Goal: Task Accomplishment & Management: Use online tool/utility

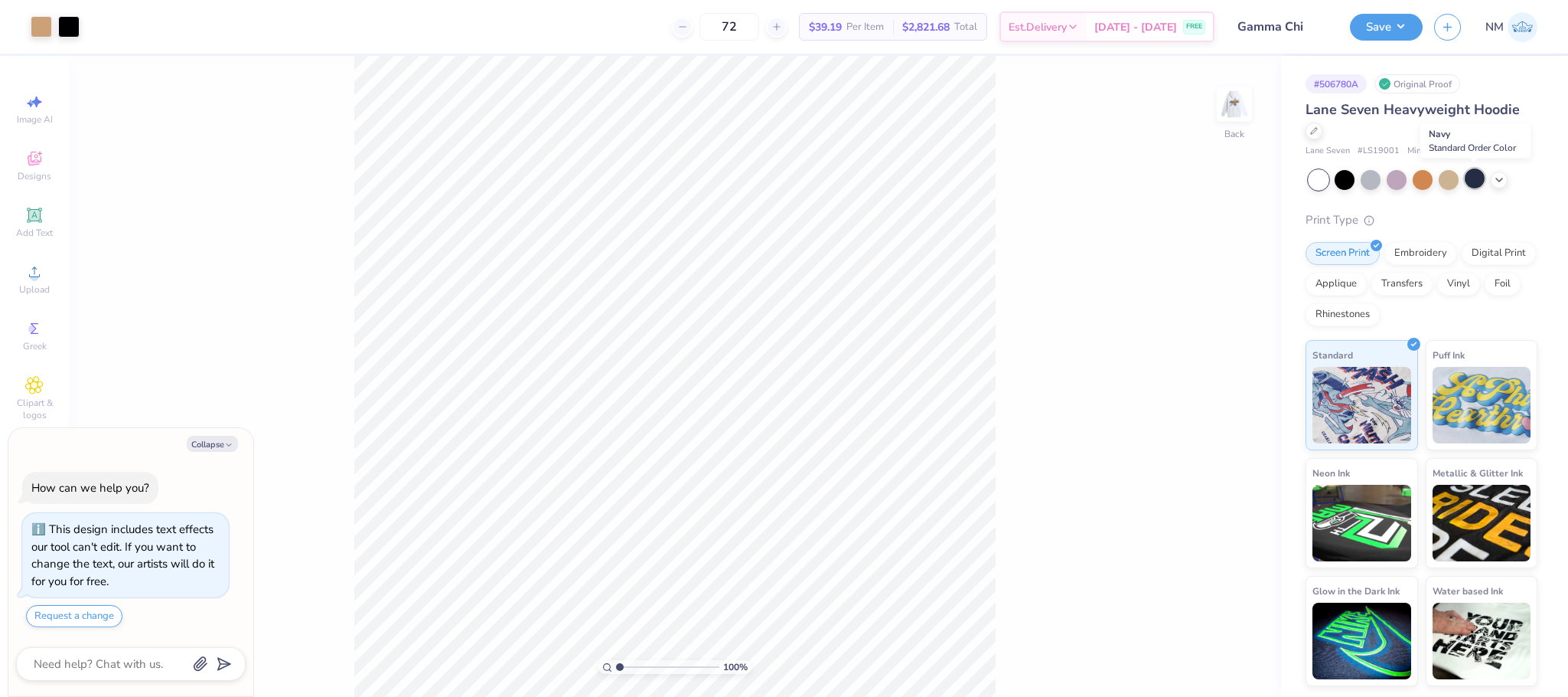
click at [1482, 177] on div at bounding box center [1475, 179] width 20 height 20
click at [65, 28] on div at bounding box center [69, 25] width 21 height 21
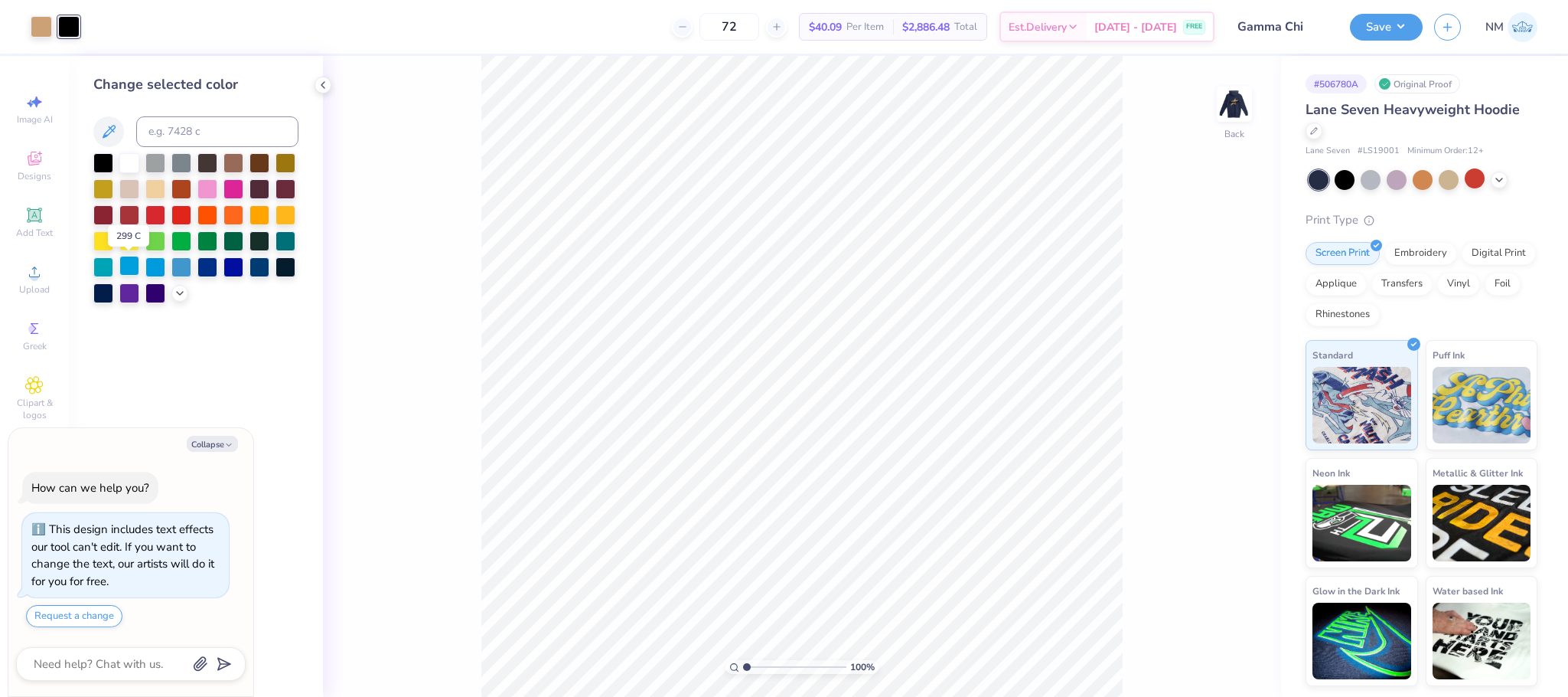
click at [131, 273] on div at bounding box center [129, 265] width 20 height 20
click at [103, 265] on div at bounding box center [103, 265] width 20 height 20
click at [208, 183] on div at bounding box center [207, 187] width 20 height 20
click at [180, 288] on icon at bounding box center [179, 291] width 12 height 12
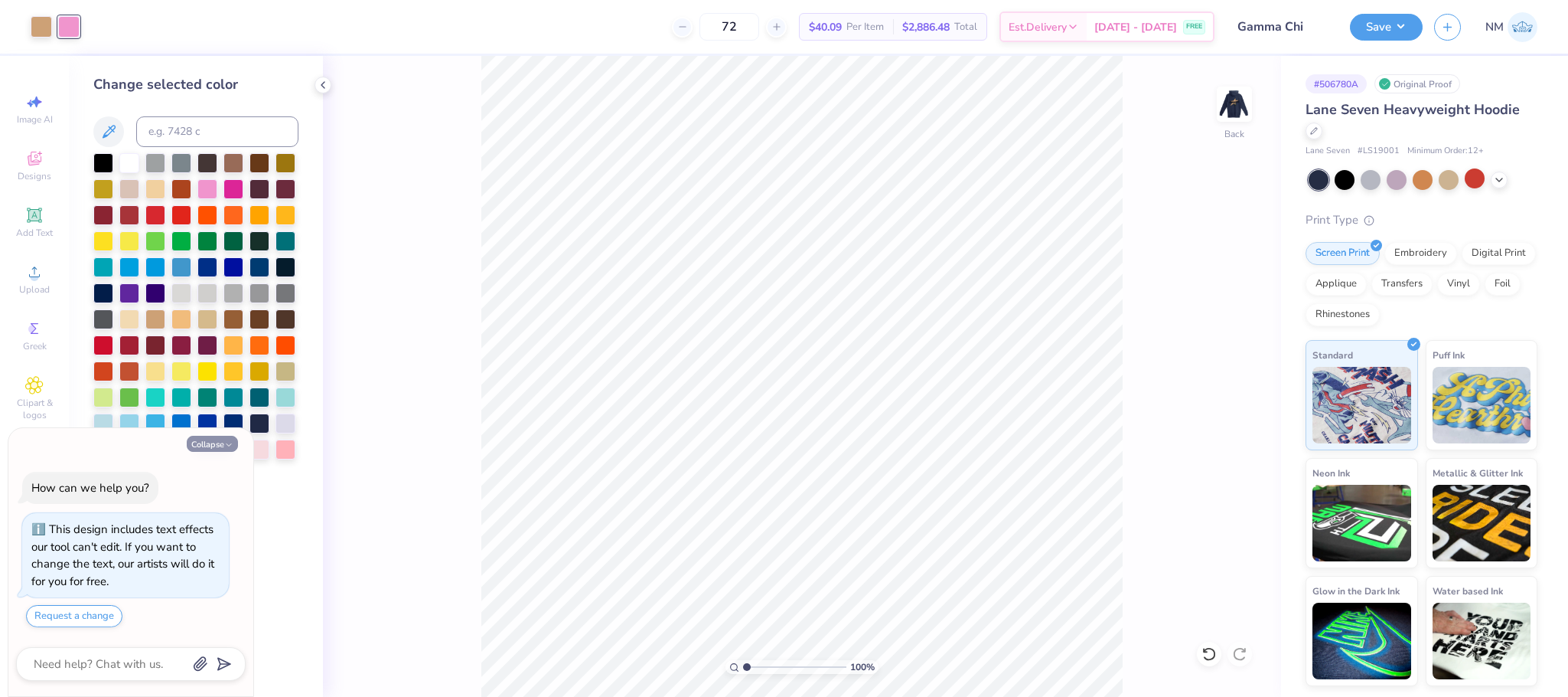
click at [211, 441] on button "Collapse" at bounding box center [212, 444] width 51 height 16
type textarea "x"
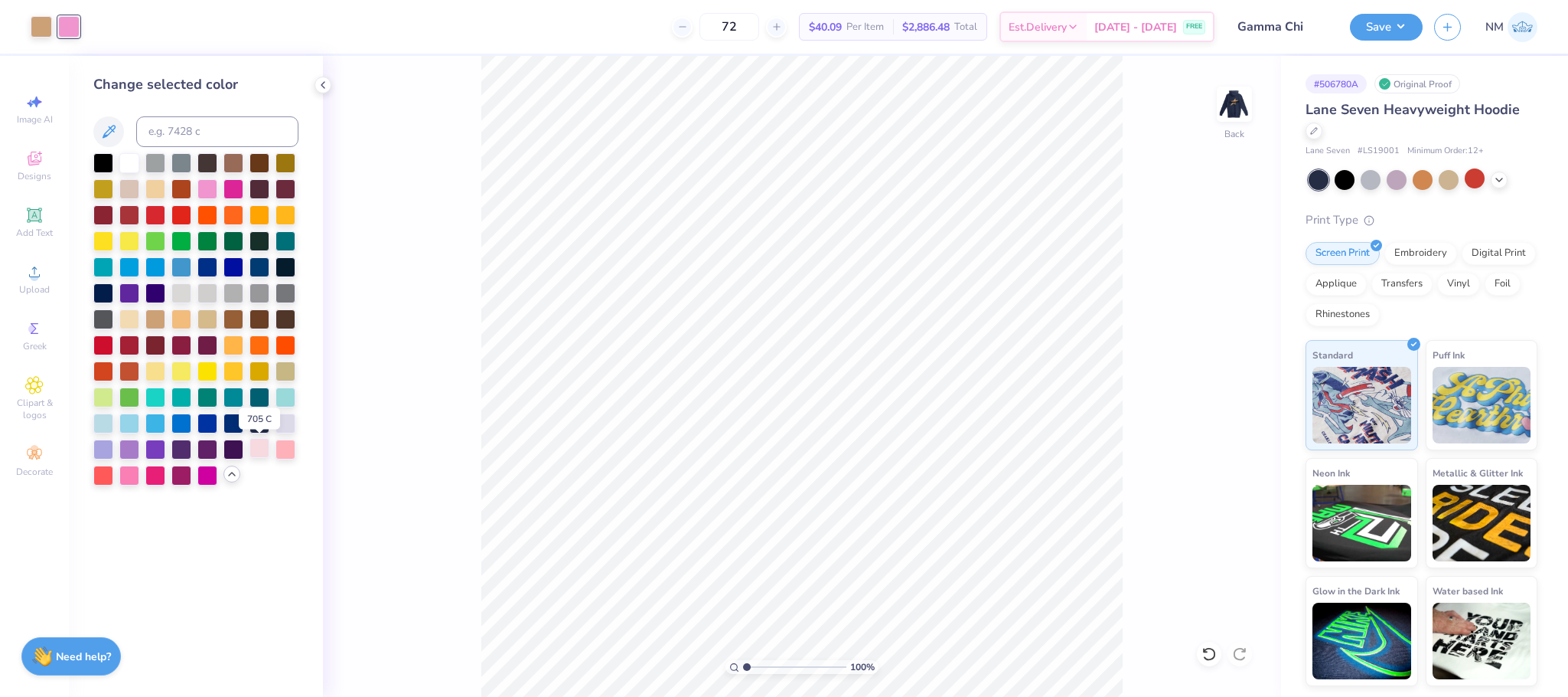
click at [269, 451] on div at bounding box center [260, 448] width 20 height 20
type input "1.00150187714517"
type textarea "x"
type input "1.00150187714517"
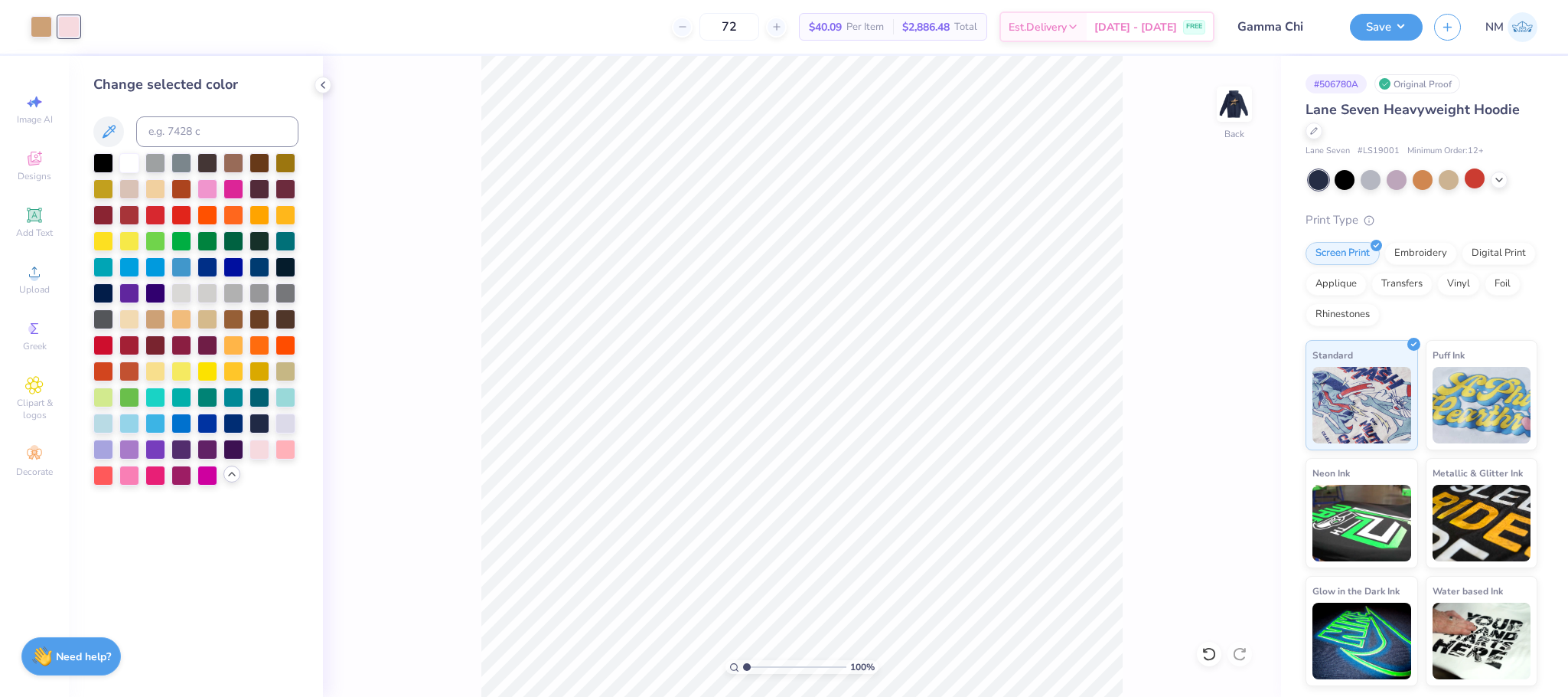
type textarea "x"
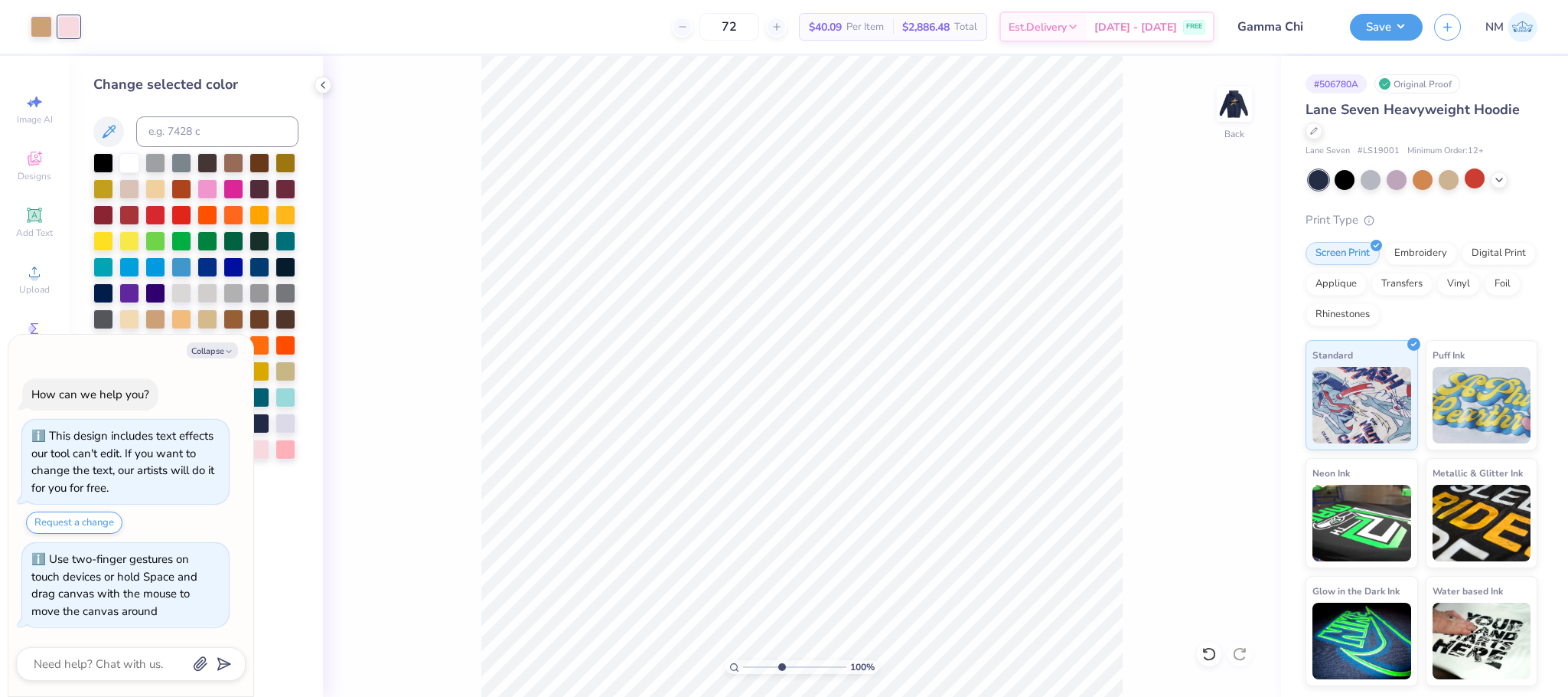
click at [780, 667] on input "range" at bounding box center [794, 666] width 103 height 14
type input "4.27358160545874"
click at [44, 26] on div at bounding box center [41, 25] width 21 height 21
click at [211, 342] on button "Collapse" at bounding box center [212, 351] width 51 height 16
type textarea "x"
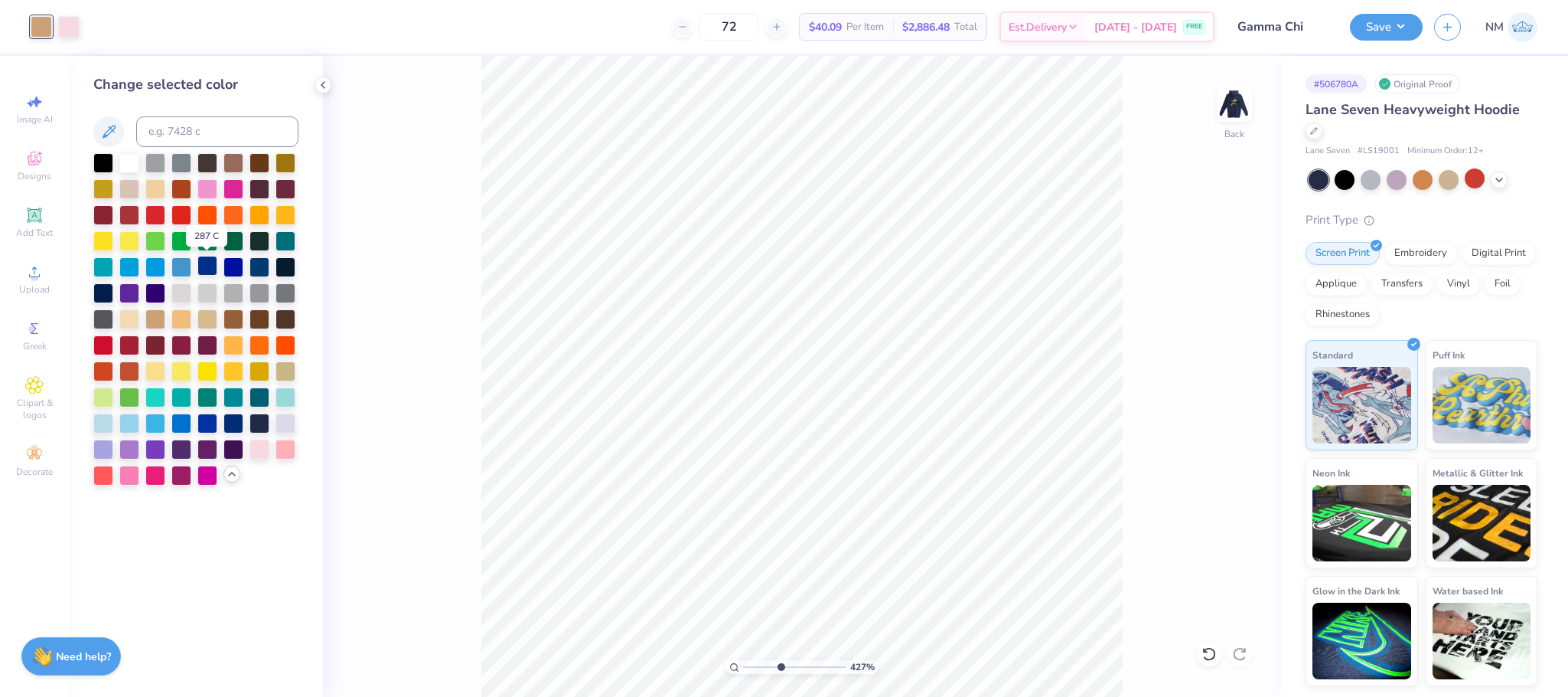
click at [208, 272] on div at bounding box center [207, 265] width 20 height 20
click at [129, 473] on div at bounding box center [129, 474] width 20 height 20
click at [62, 28] on div at bounding box center [69, 25] width 21 height 21
click at [37, 25] on div at bounding box center [41, 25] width 21 height 21
click at [264, 446] on div at bounding box center [260, 448] width 20 height 20
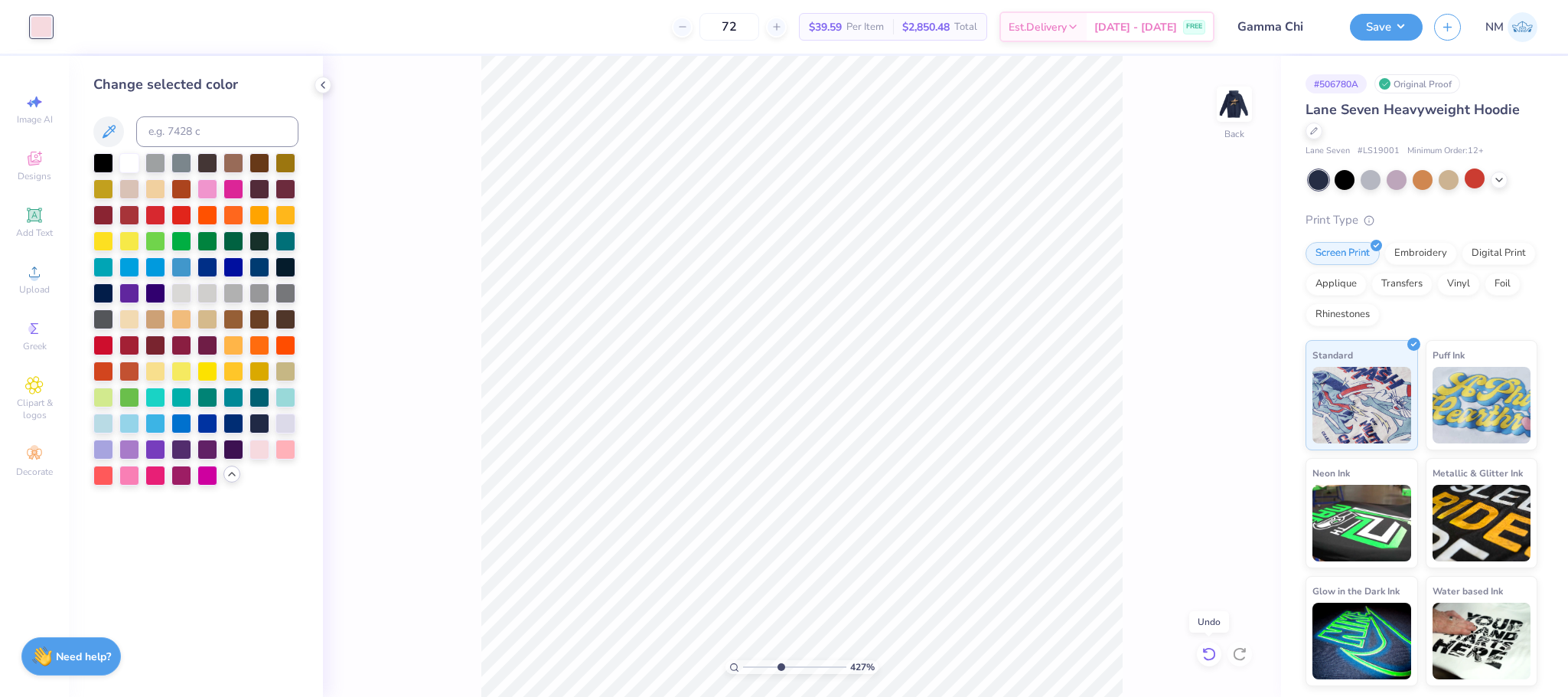
click at [1206, 659] on icon at bounding box center [1209, 653] width 13 height 14
click at [175, 317] on div at bounding box center [181, 317] width 20 height 20
click at [37, 23] on div at bounding box center [41, 25] width 21 height 21
click at [257, 444] on div at bounding box center [260, 448] width 20 height 20
click at [288, 453] on div at bounding box center [286, 448] width 20 height 20
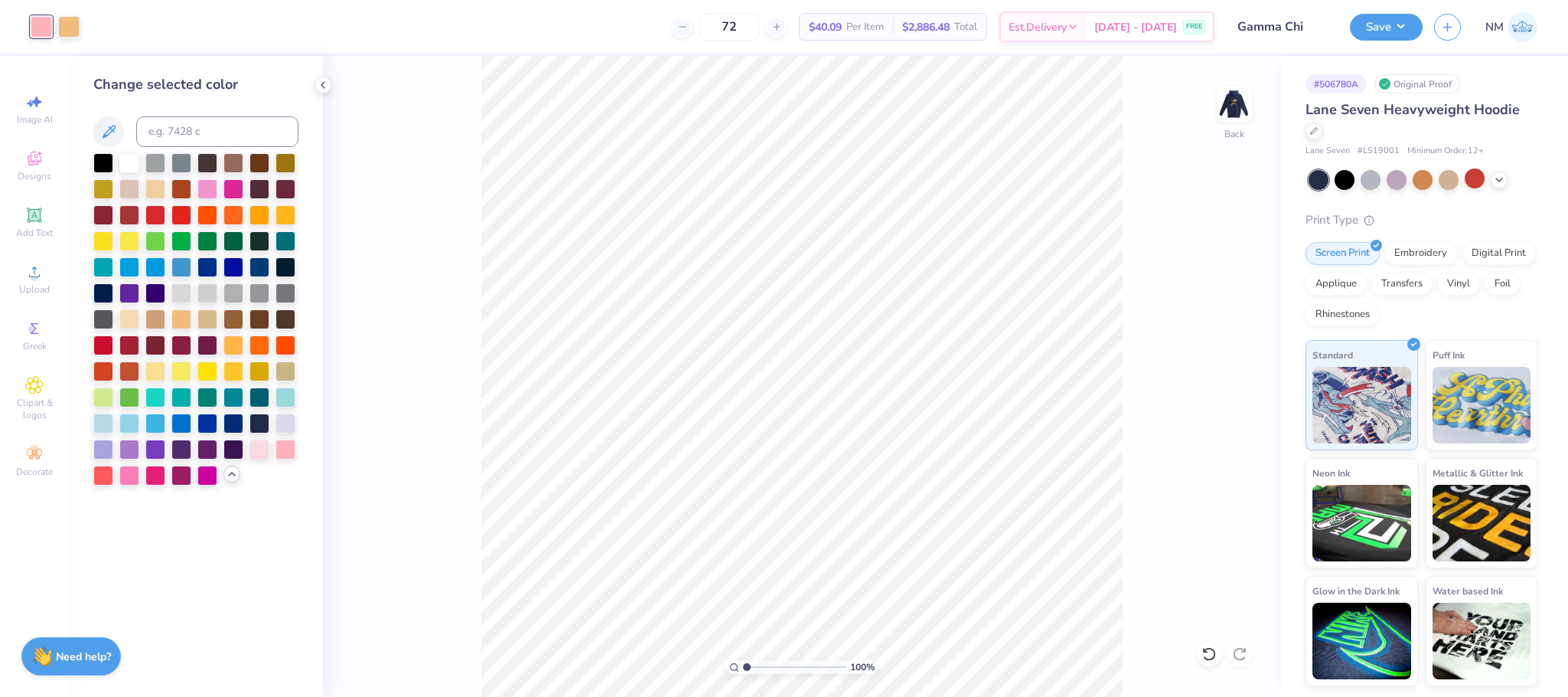
drag, startPoint x: 771, startPoint y: 669, endPoint x: 732, endPoint y: 669, distance: 39.0
click at [743, 669] on input "range" at bounding box center [794, 666] width 103 height 14
click at [1231, 117] on img at bounding box center [1234, 104] width 61 height 61
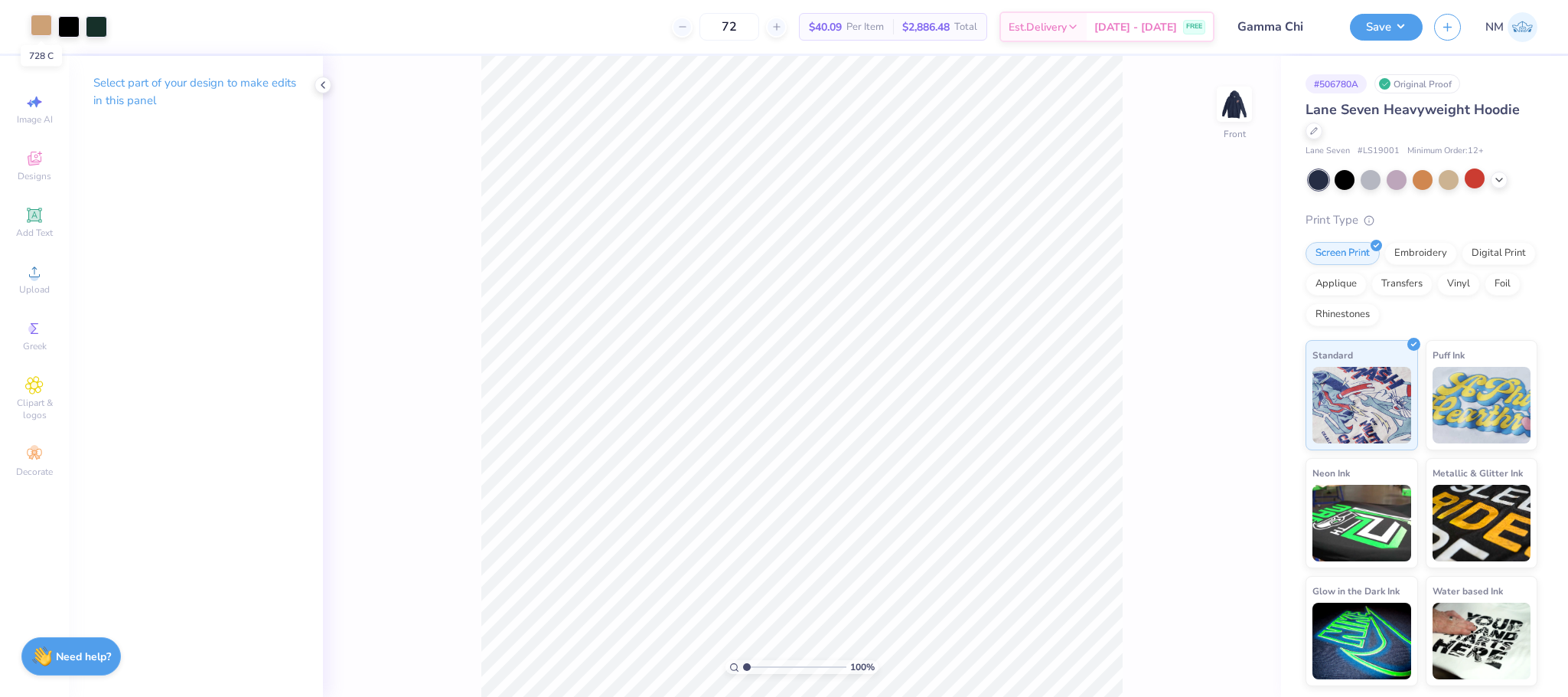
click at [40, 32] on div at bounding box center [41, 25] width 21 height 21
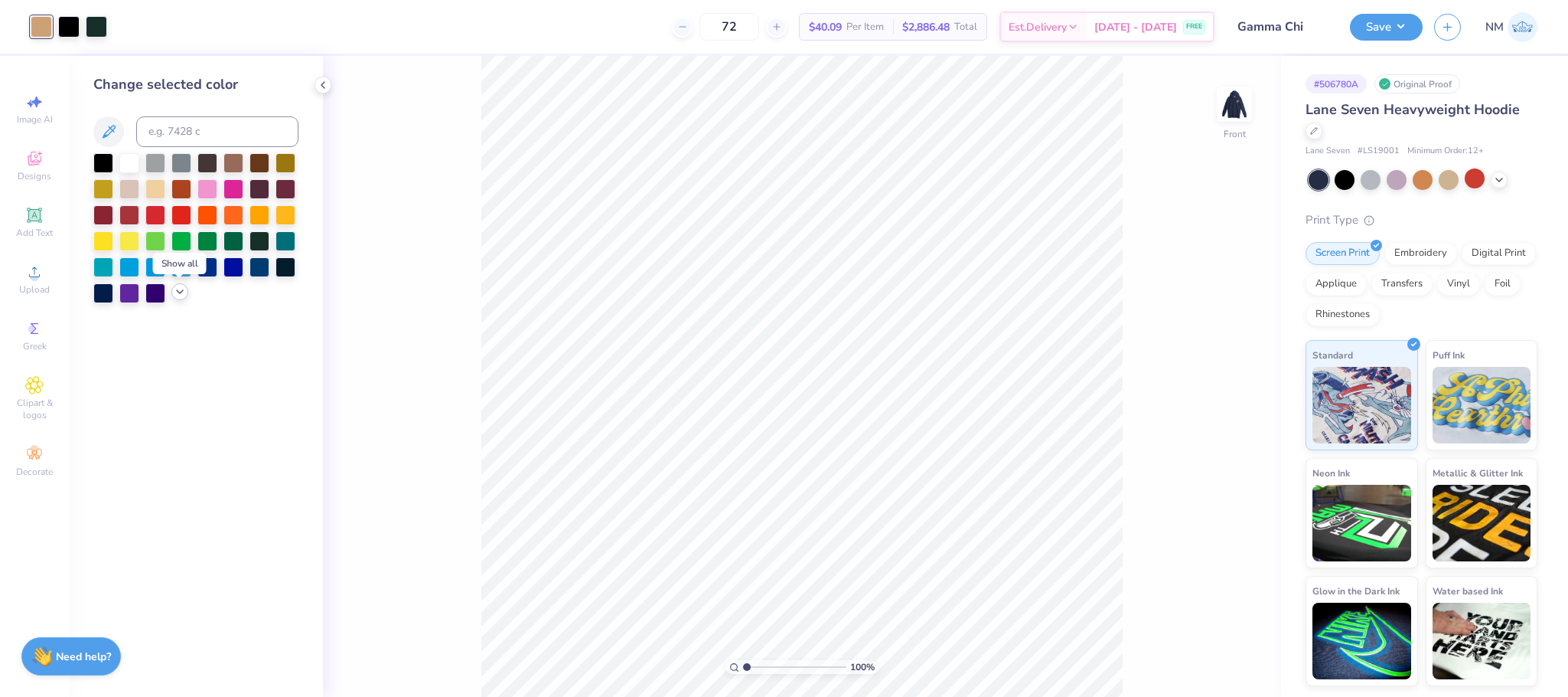
click at [174, 292] on icon at bounding box center [179, 291] width 12 height 12
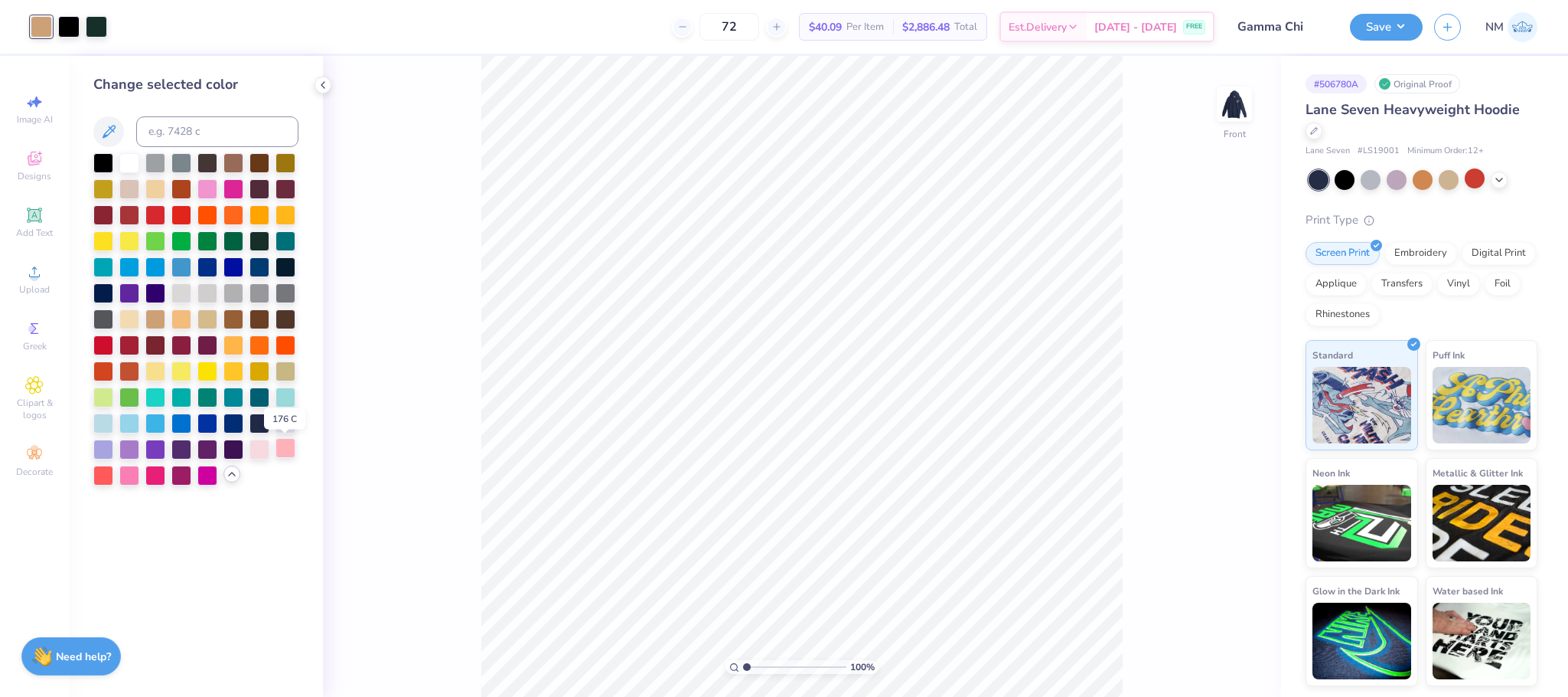
click at [286, 453] on div at bounding box center [286, 448] width 20 height 20
click at [72, 24] on div at bounding box center [69, 25] width 21 height 21
click at [203, 187] on div at bounding box center [207, 187] width 20 height 20
click at [101, 19] on div at bounding box center [97, 25] width 21 height 21
click at [204, 264] on div at bounding box center [207, 265] width 20 height 20
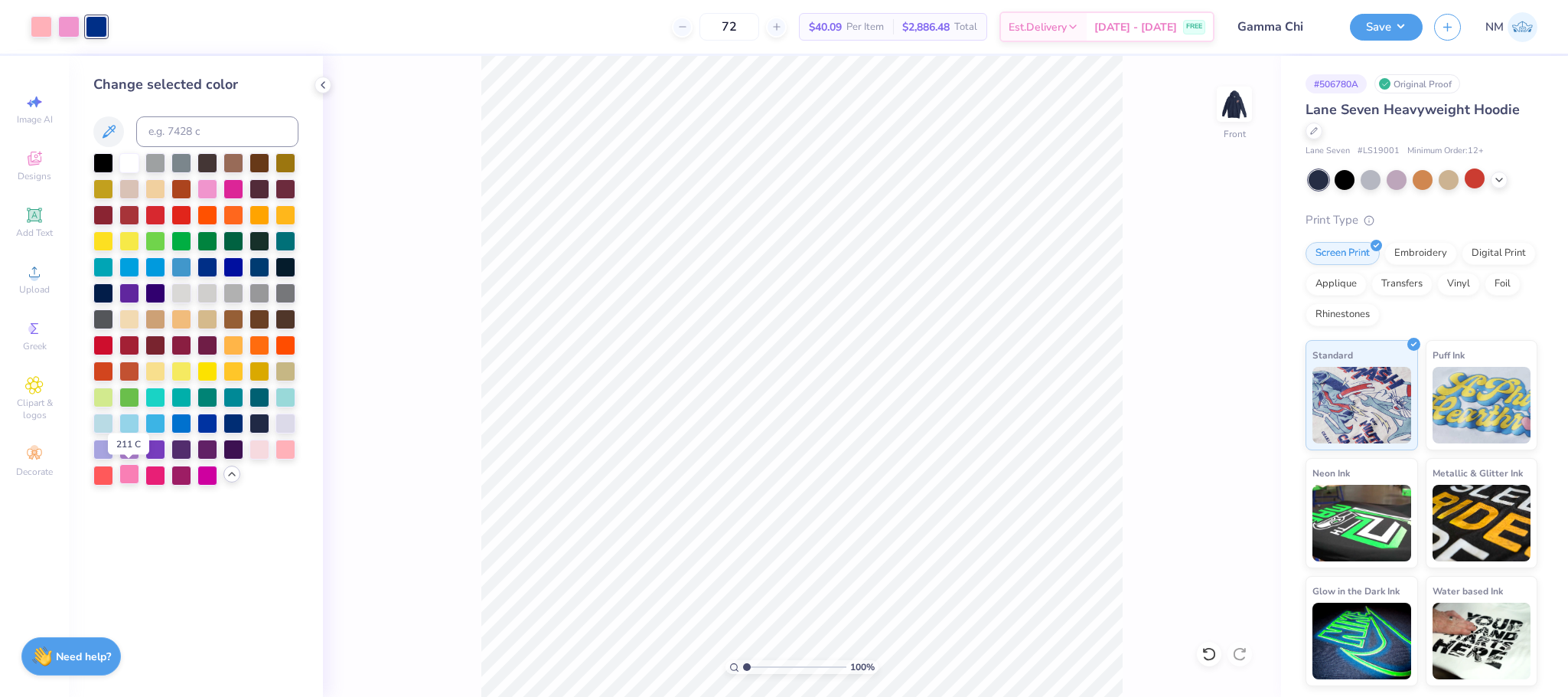
click at [136, 475] on div at bounding box center [129, 474] width 20 height 20
click at [264, 448] on div at bounding box center [260, 448] width 20 height 20
click at [329, 84] on icon at bounding box center [323, 84] width 12 height 12
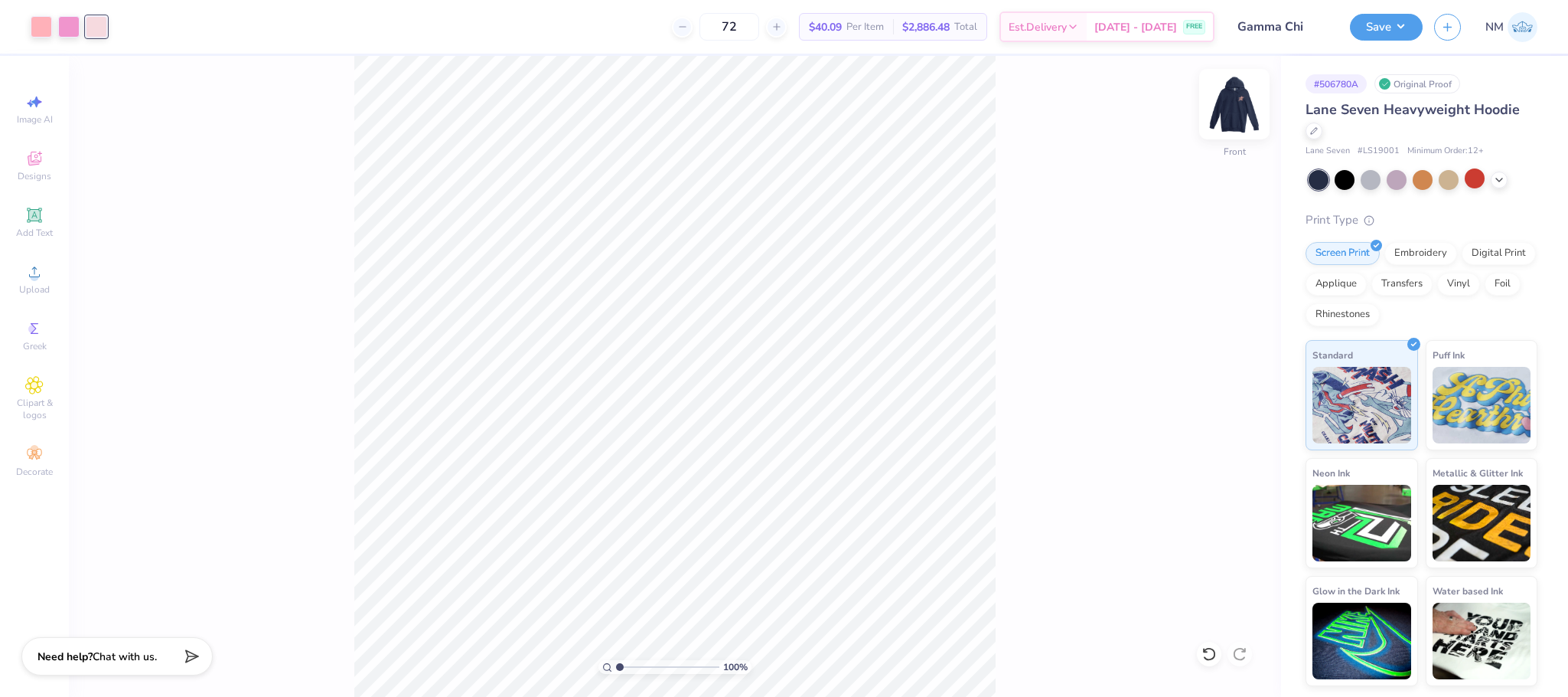
click at [1231, 115] on img at bounding box center [1234, 104] width 61 height 61
click at [75, 28] on div at bounding box center [69, 25] width 21 height 21
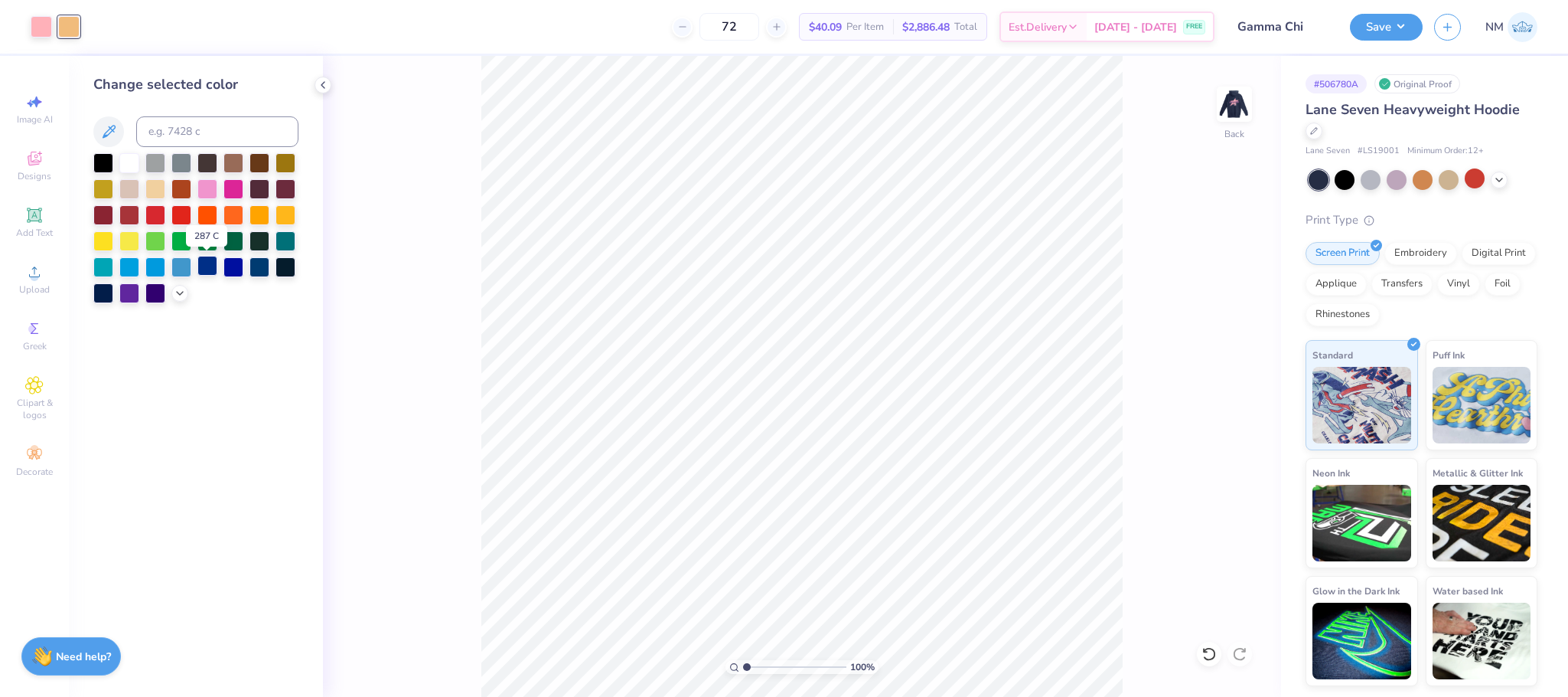
click at [200, 266] on div at bounding box center [207, 265] width 20 height 20
drag, startPoint x: 746, startPoint y: 667, endPoint x: 769, endPoint y: 667, distance: 23.0
click at [769, 667] on input "range" at bounding box center [794, 666] width 103 height 14
click at [174, 263] on div at bounding box center [181, 265] width 20 height 20
click at [127, 266] on div at bounding box center [129, 265] width 20 height 20
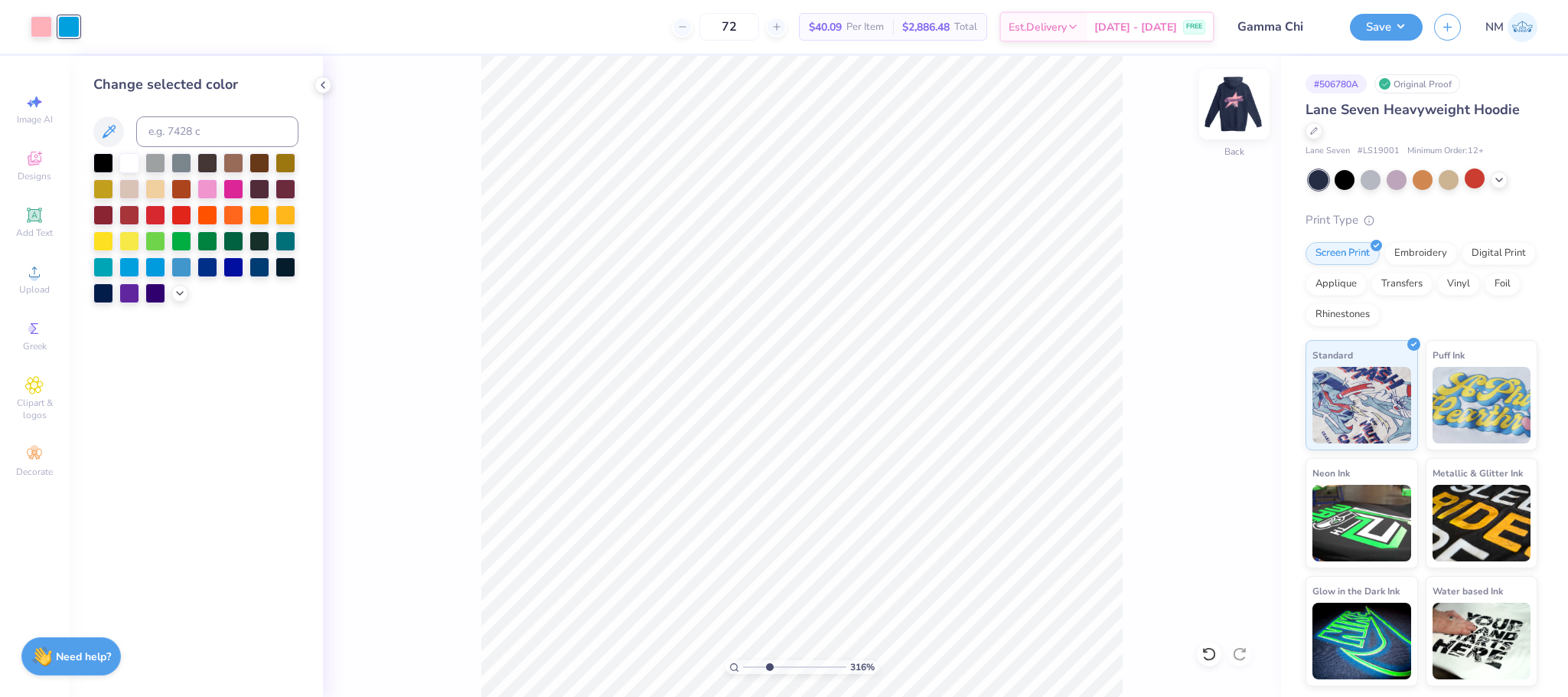
click at [1243, 89] on img at bounding box center [1234, 104] width 61 height 61
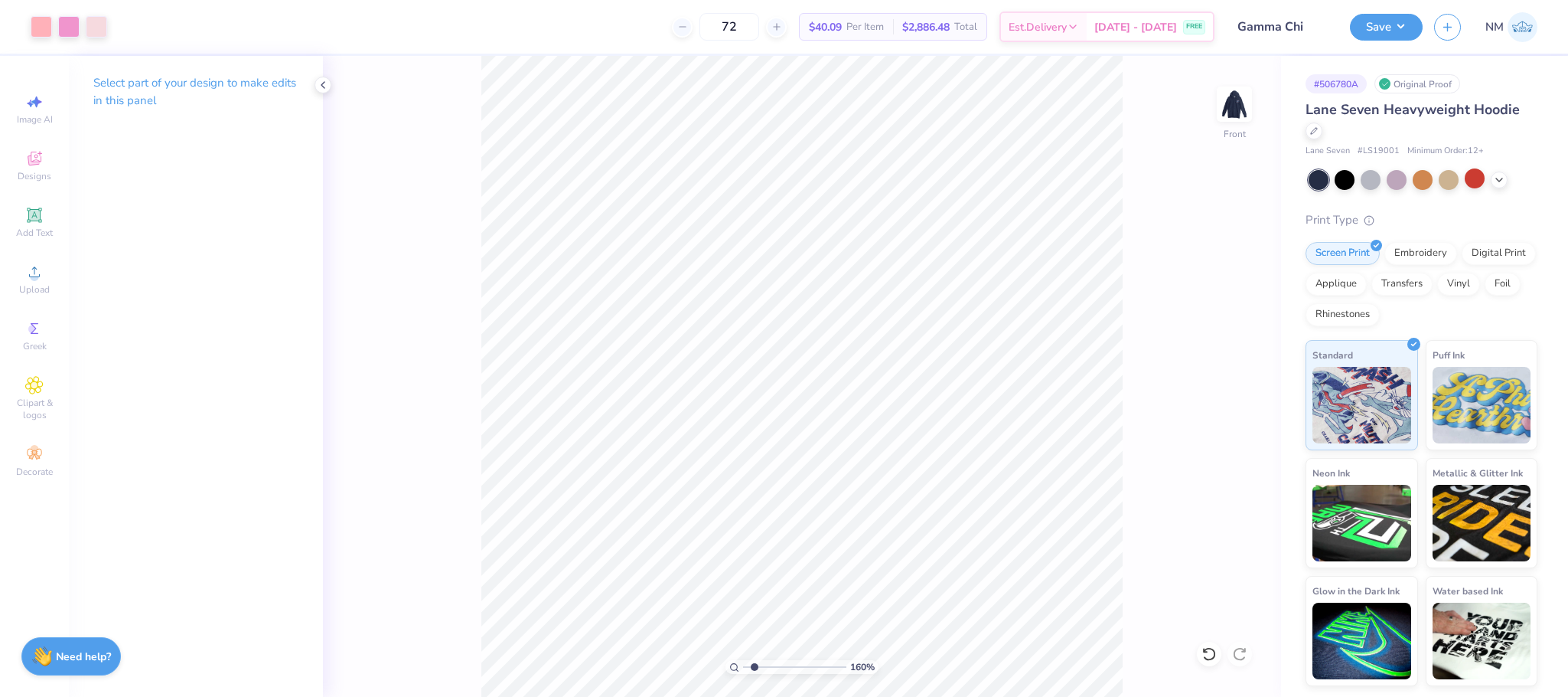
drag, startPoint x: 771, startPoint y: 666, endPoint x: 754, endPoint y: 666, distance: 17.0
click at [754, 666] on input "range" at bounding box center [794, 666] width 103 height 14
click at [1242, 89] on img at bounding box center [1234, 104] width 61 height 61
click at [65, 24] on div at bounding box center [69, 25] width 21 height 21
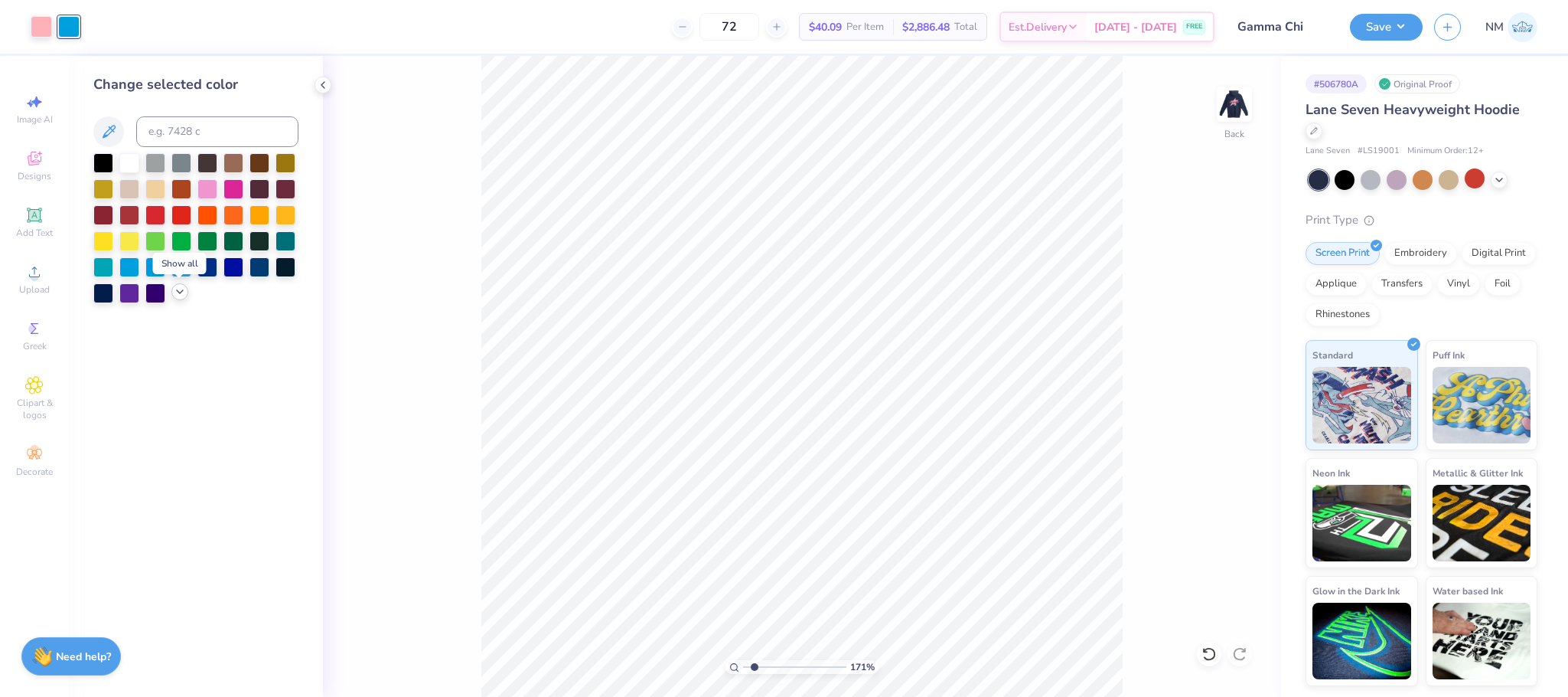
click at [174, 297] on icon at bounding box center [179, 291] width 12 height 12
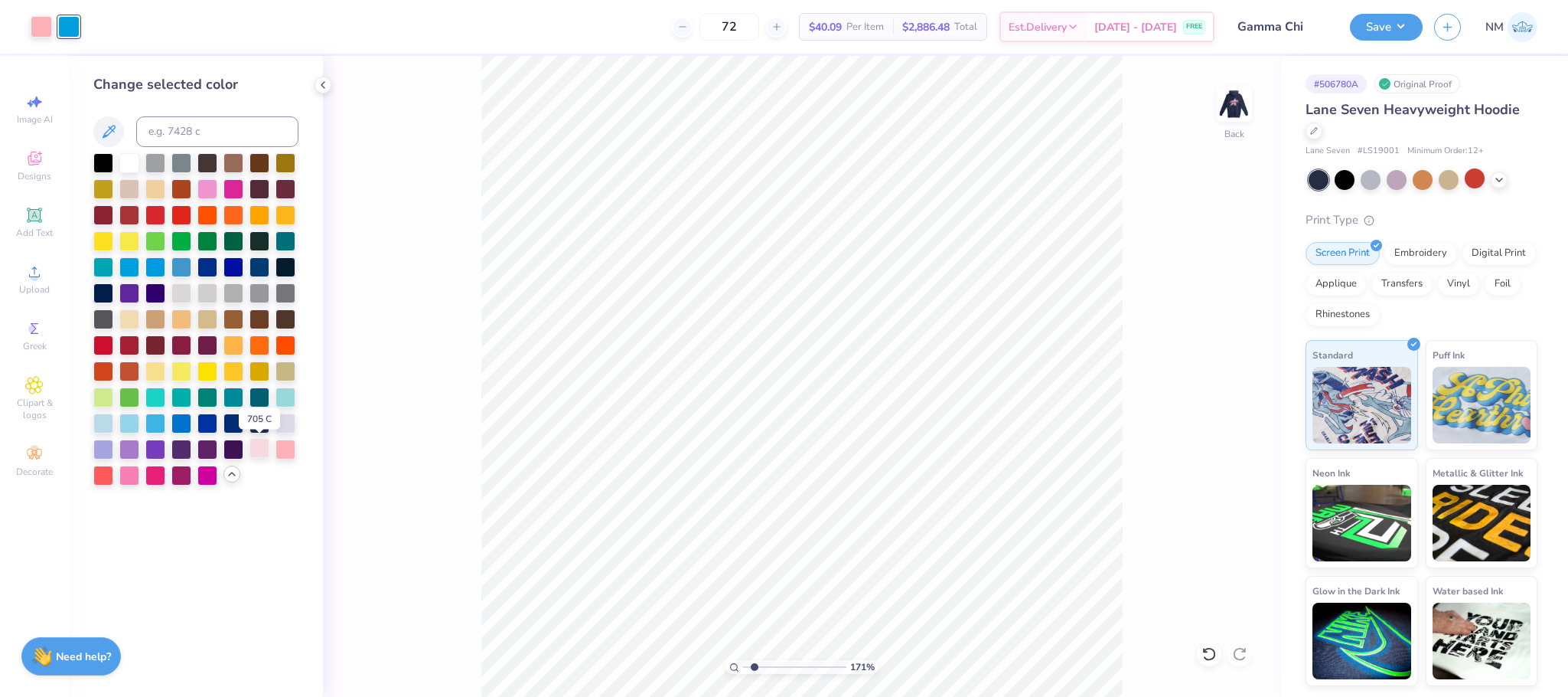
click at [260, 453] on div at bounding box center [260, 448] width 20 height 20
click at [131, 479] on div at bounding box center [129, 474] width 20 height 20
click at [33, 23] on div at bounding box center [41, 25] width 21 height 21
click at [103, 475] on div at bounding box center [103, 474] width 20 height 20
click at [76, 35] on div at bounding box center [69, 25] width 21 height 21
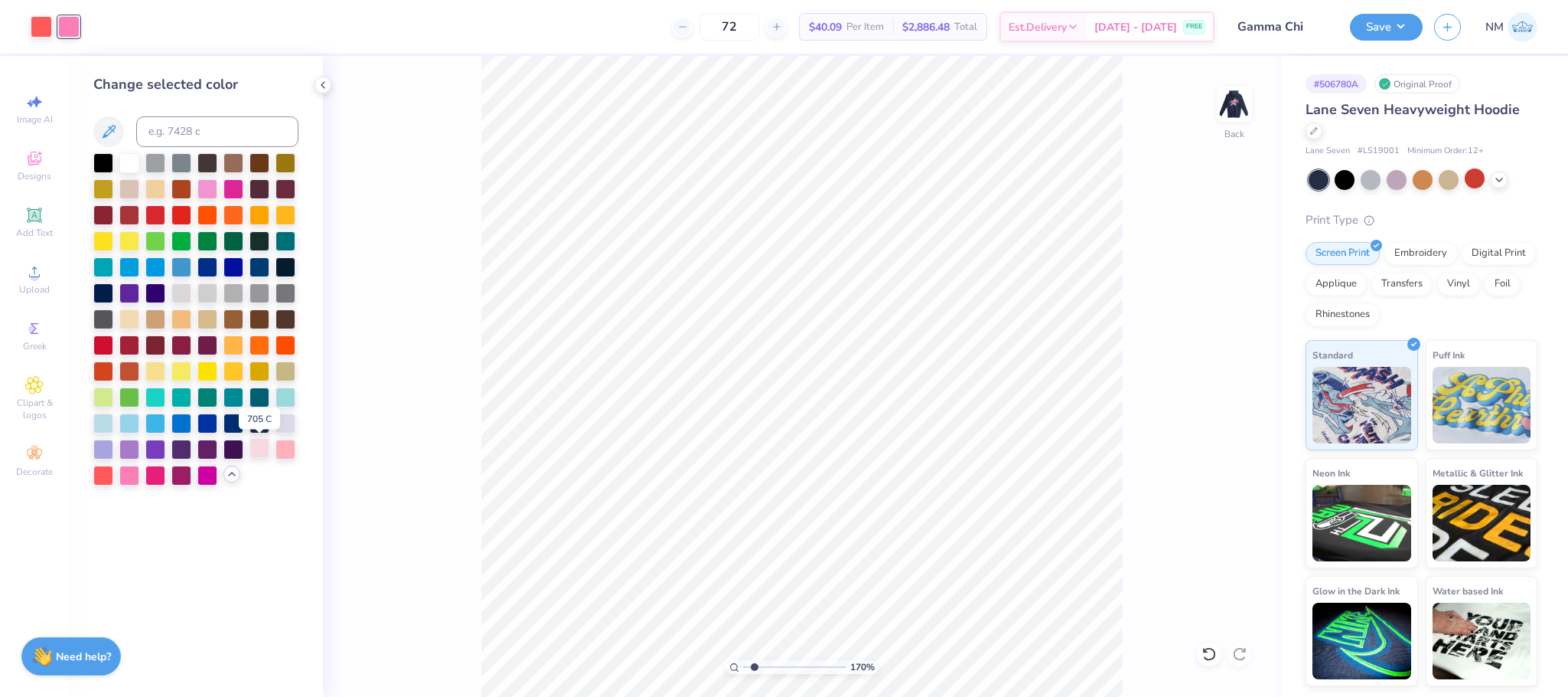
click at [266, 454] on div at bounding box center [260, 448] width 20 height 20
click at [50, 19] on div at bounding box center [41, 25] width 21 height 21
click at [131, 476] on div at bounding box center [129, 474] width 20 height 20
click at [1253, 97] on img at bounding box center [1234, 104] width 61 height 61
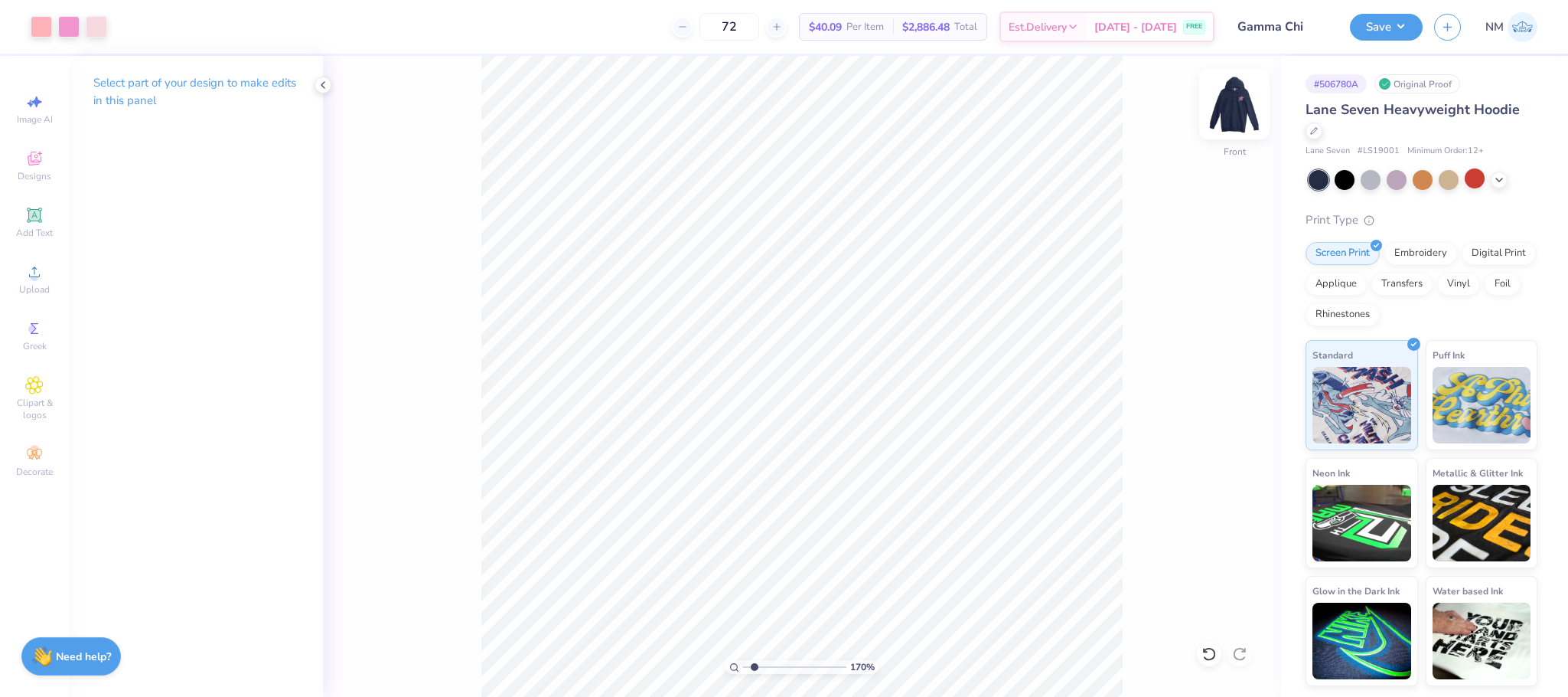
click at [1231, 88] on img at bounding box center [1234, 104] width 61 height 61
drag, startPoint x: 26, startPoint y: 28, endPoint x: 34, endPoint y: 28, distance: 8.0
click at [34, 28] on div "Art colors" at bounding box center [40, 27] width 79 height 54
click at [34, 28] on div at bounding box center [41, 25] width 21 height 21
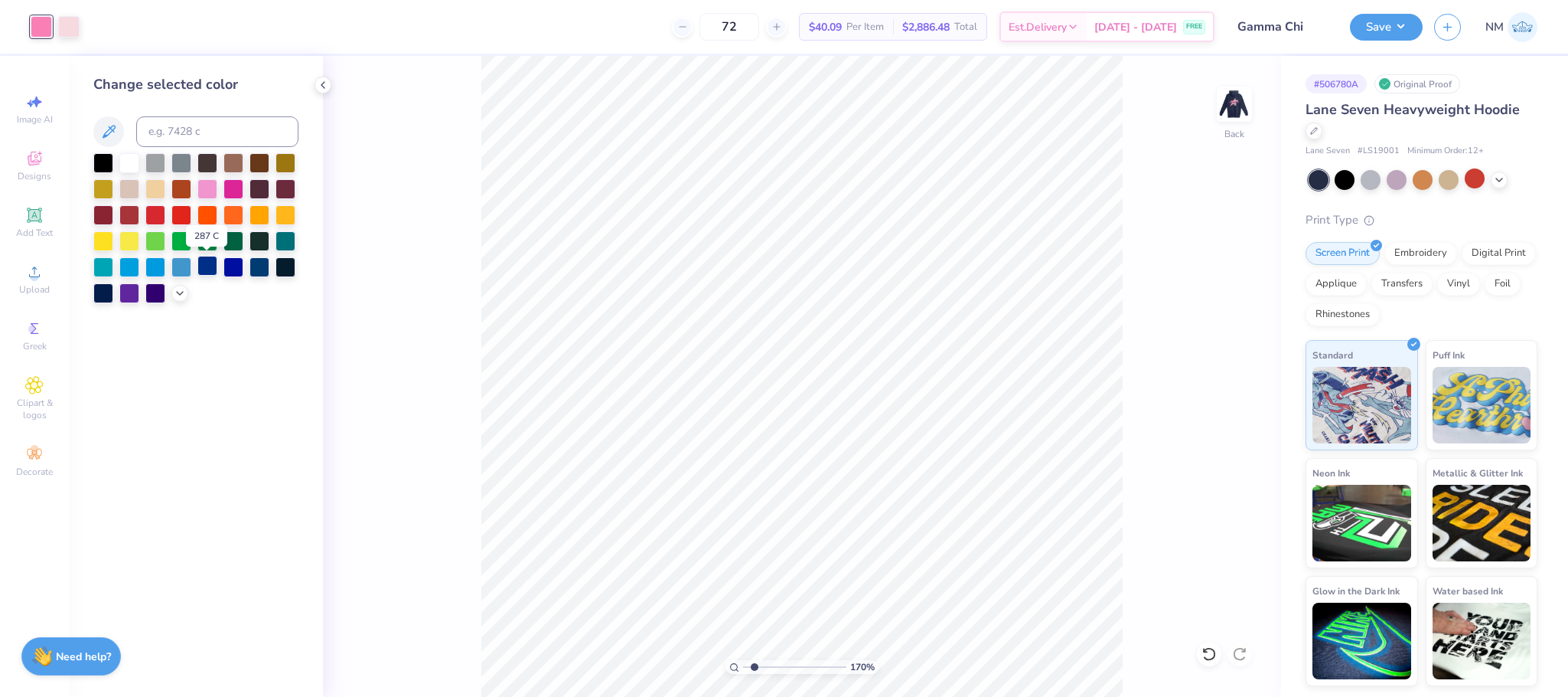
click at [200, 272] on div at bounding box center [207, 265] width 20 height 20
click at [64, 28] on div at bounding box center [69, 25] width 21 height 21
click at [175, 288] on icon at bounding box center [179, 291] width 12 height 12
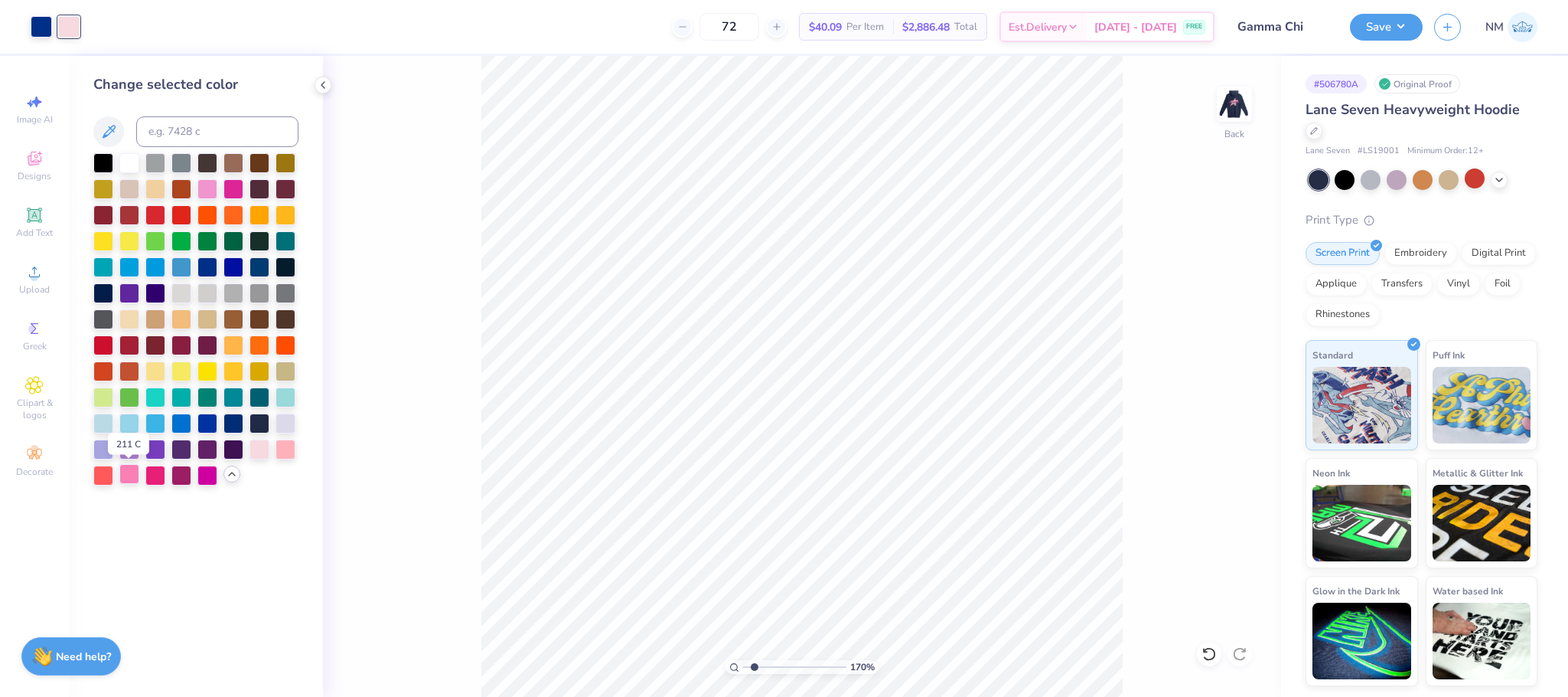
click at [127, 474] on div at bounding box center [129, 474] width 20 height 20
click at [40, 21] on div at bounding box center [41, 25] width 21 height 21
click at [287, 454] on div at bounding box center [286, 448] width 20 height 20
type input "1"
click at [743, 664] on input "range" at bounding box center [794, 666] width 103 height 14
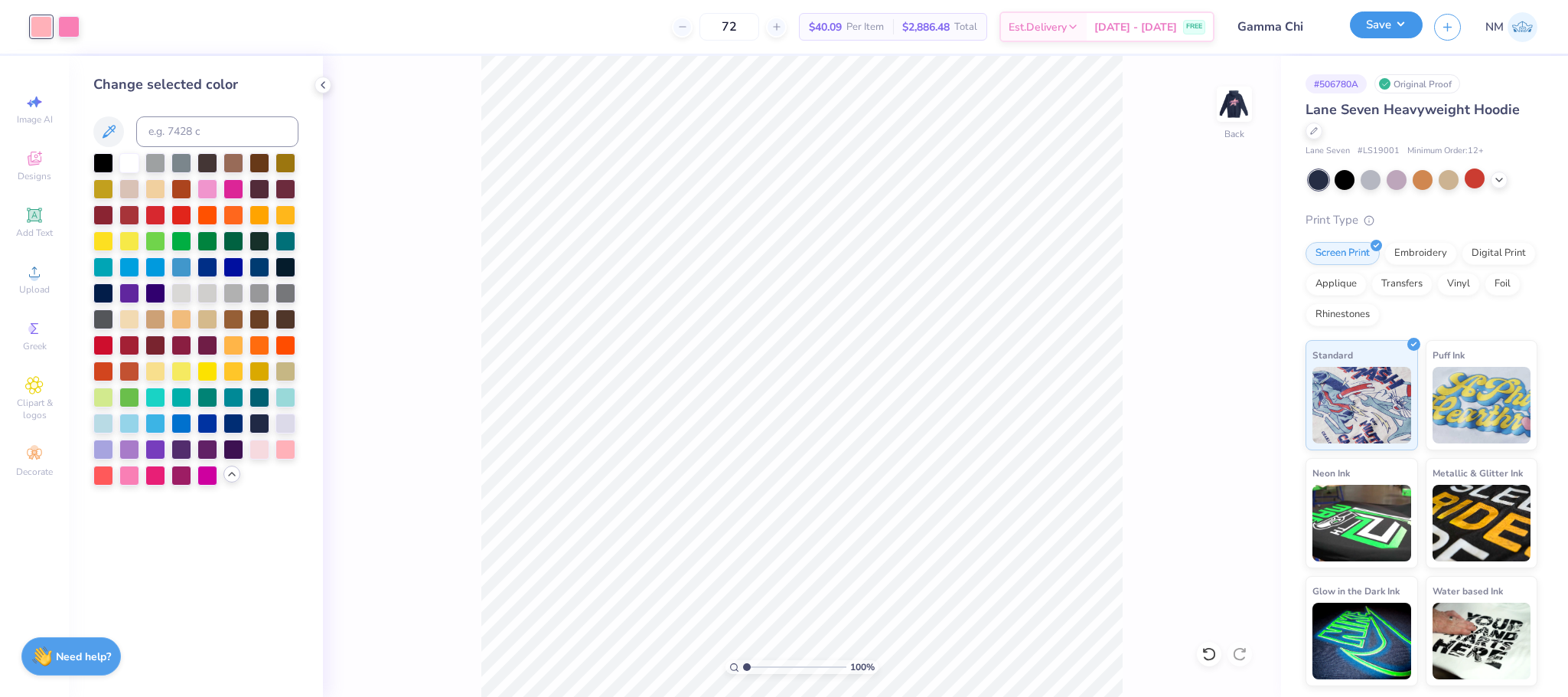
click at [1394, 33] on button "Save" at bounding box center [1386, 24] width 73 height 27
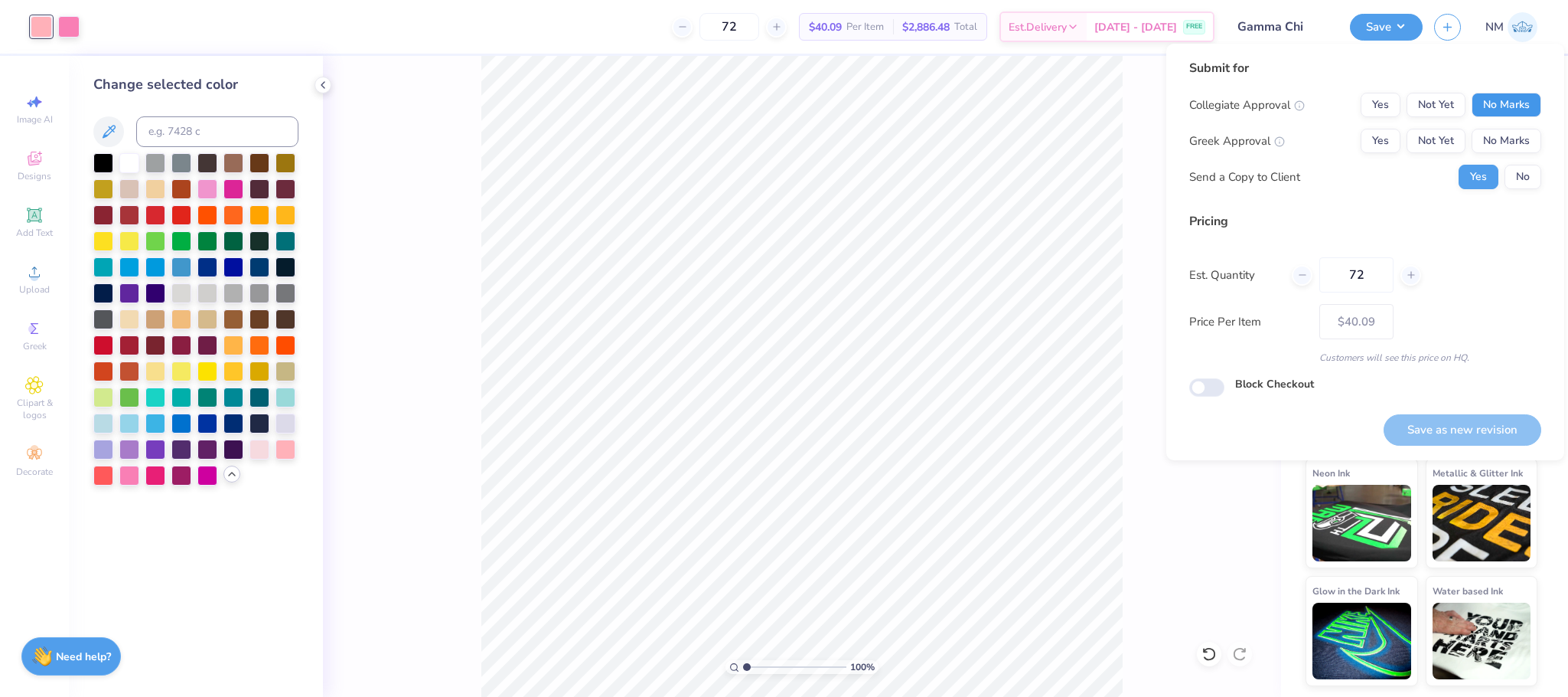
click at [1530, 104] on button "No Marks" at bounding box center [1506, 105] width 70 height 24
click at [1424, 145] on button "Not Yet" at bounding box center [1436, 141] width 59 height 24
click at [1452, 432] on button "Save as new revision" at bounding box center [1463, 429] width 157 height 32
type input "– –"
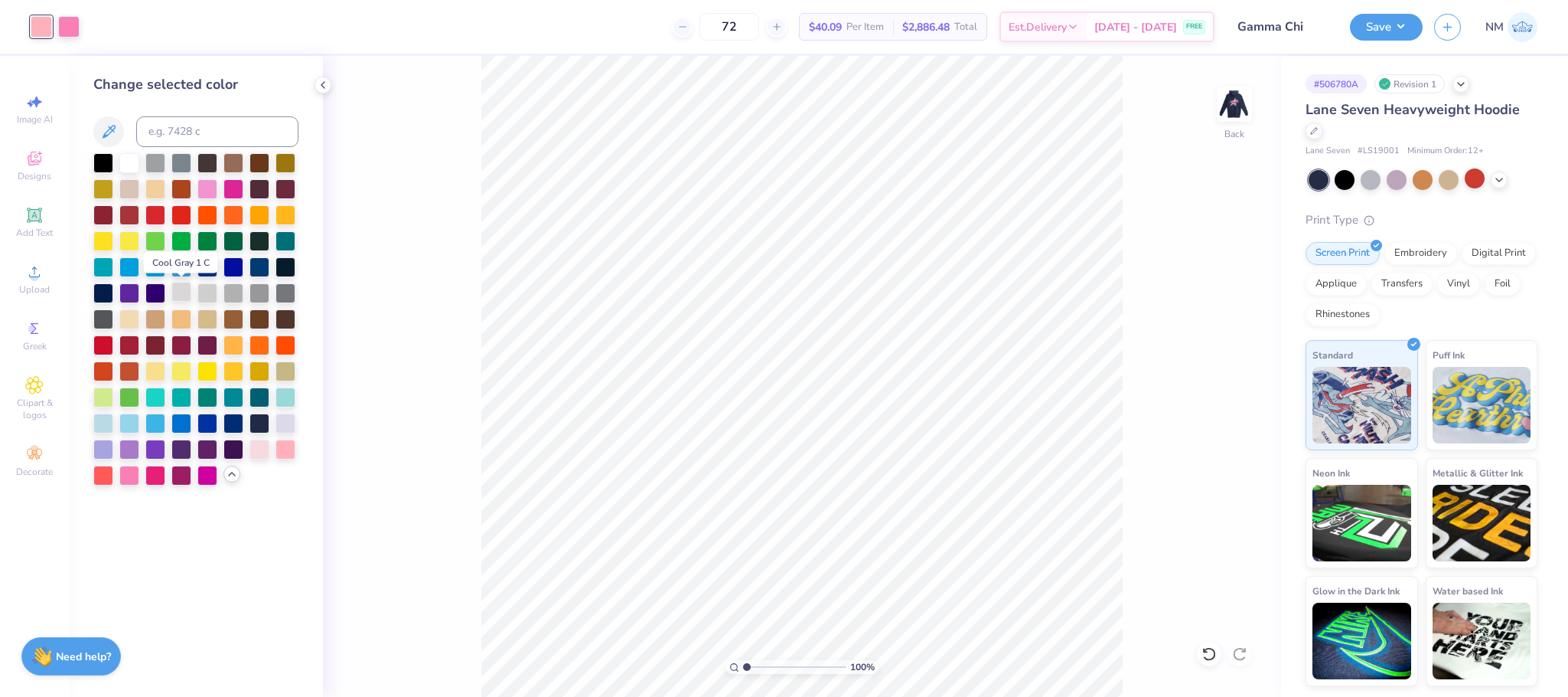
click at [180, 290] on div at bounding box center [181, 291] width 20 height 20
click at [793, 664] on input "range" at bounding box center [794, 666] width 103 height 14
click at [74, 23] on div at bounding box center [69, 25] width 21 height 21
click at [285, 449] on div at bounding box center [286, 448] width 20 height 20
click at [1229, 113] on img at bounding box center [1234, 104] width 61 height 61
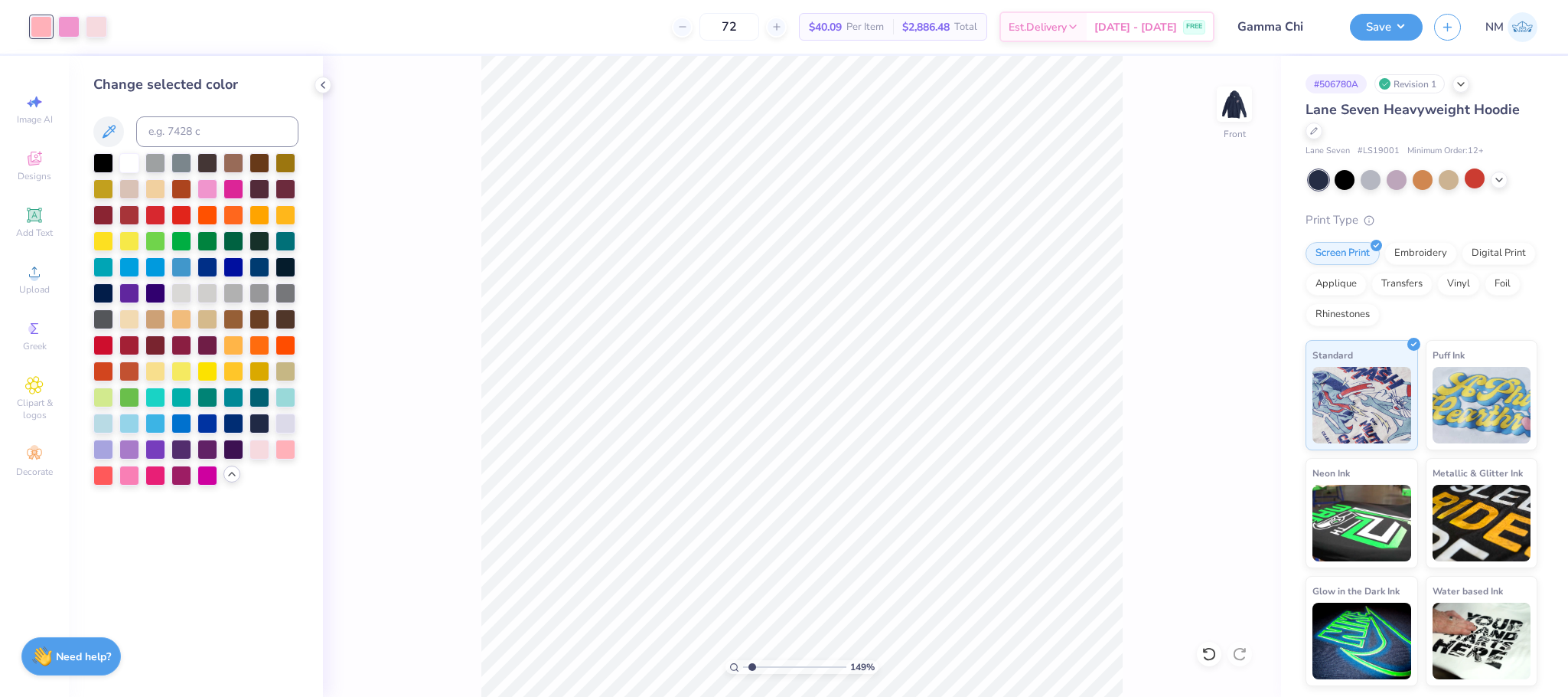
drag, startPoint x: 793, startPoint y: 666, endPoint x: 751, endPoint y: 666, distance: 42.0
type input "1.49"
click at [751, 666] on input "range" at bounding box center [794, 666] width 103 height 14
click at [204, 288] on div at bounding box center [207, 291] width 20 height 20
click at [65, 15] on div at bounding box center [69, 25] width 21 height 21
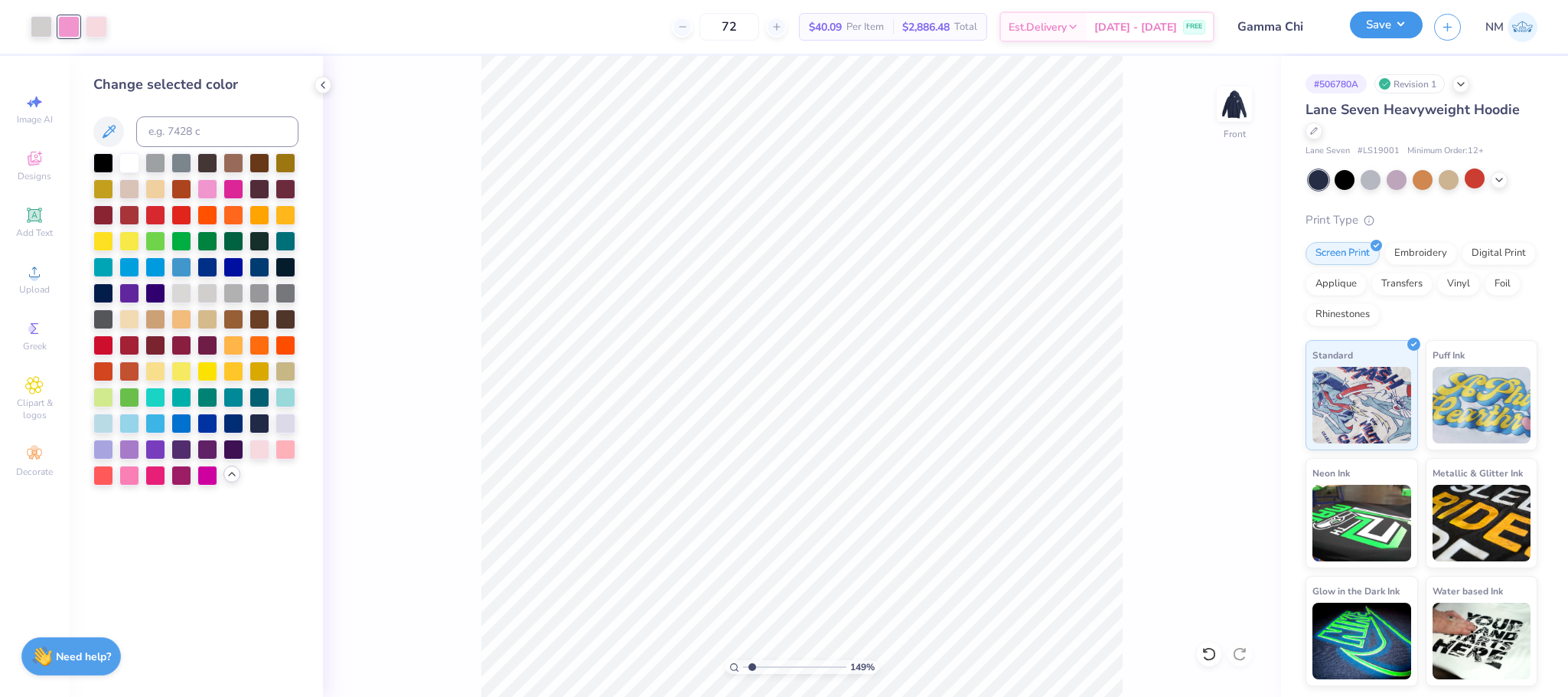
click at [1391, 17] on button "Save" at bounding box center [1386, 24] width 73 height 27
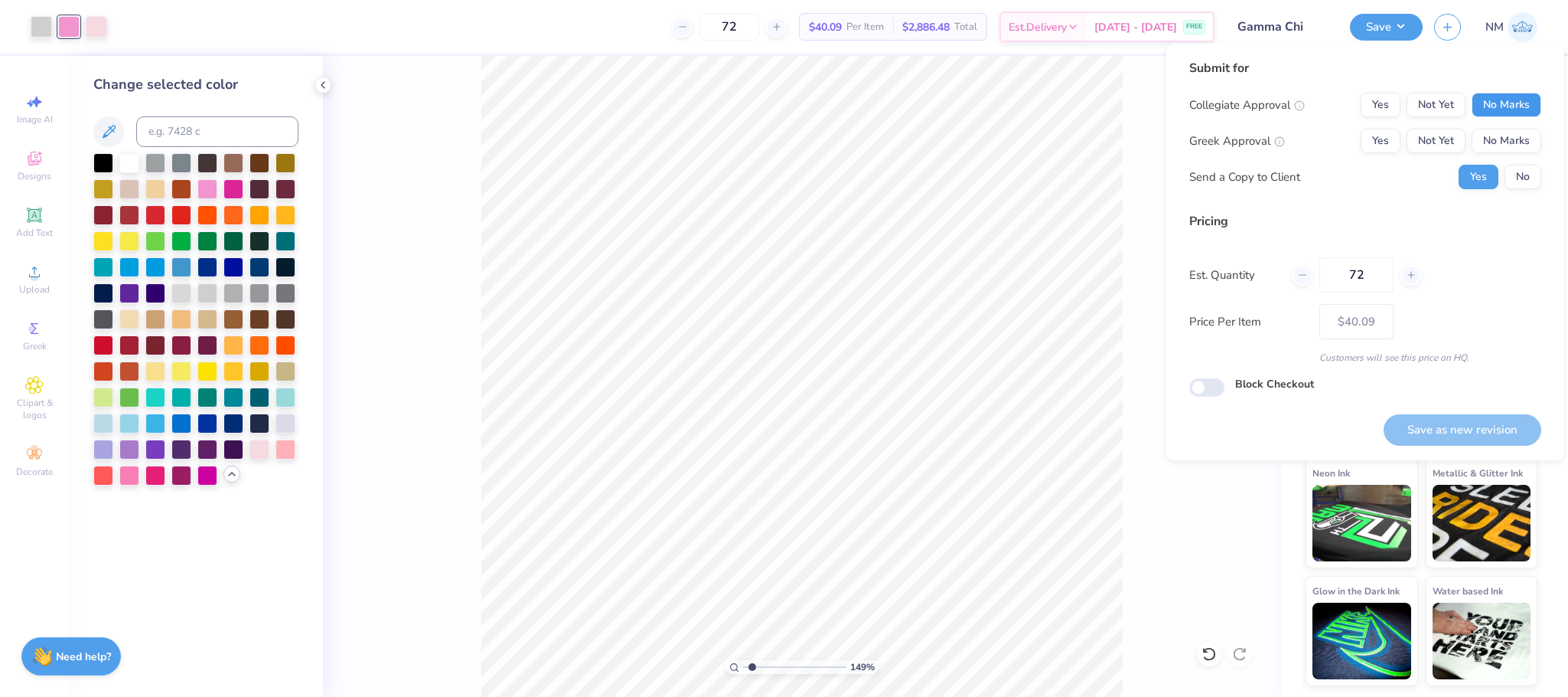
click at [1505, 110] on button "No Marks" at bounding box center [1506, 105] width 70 height 24
click at [1431, 141] on button "Not Yet" at bounding box center [1436, 141] width 59 height 24
click at [1441, 426] on button "Save as new revision" at bounding box center [1463, 429] width 157 height 32
type input "$40.09"
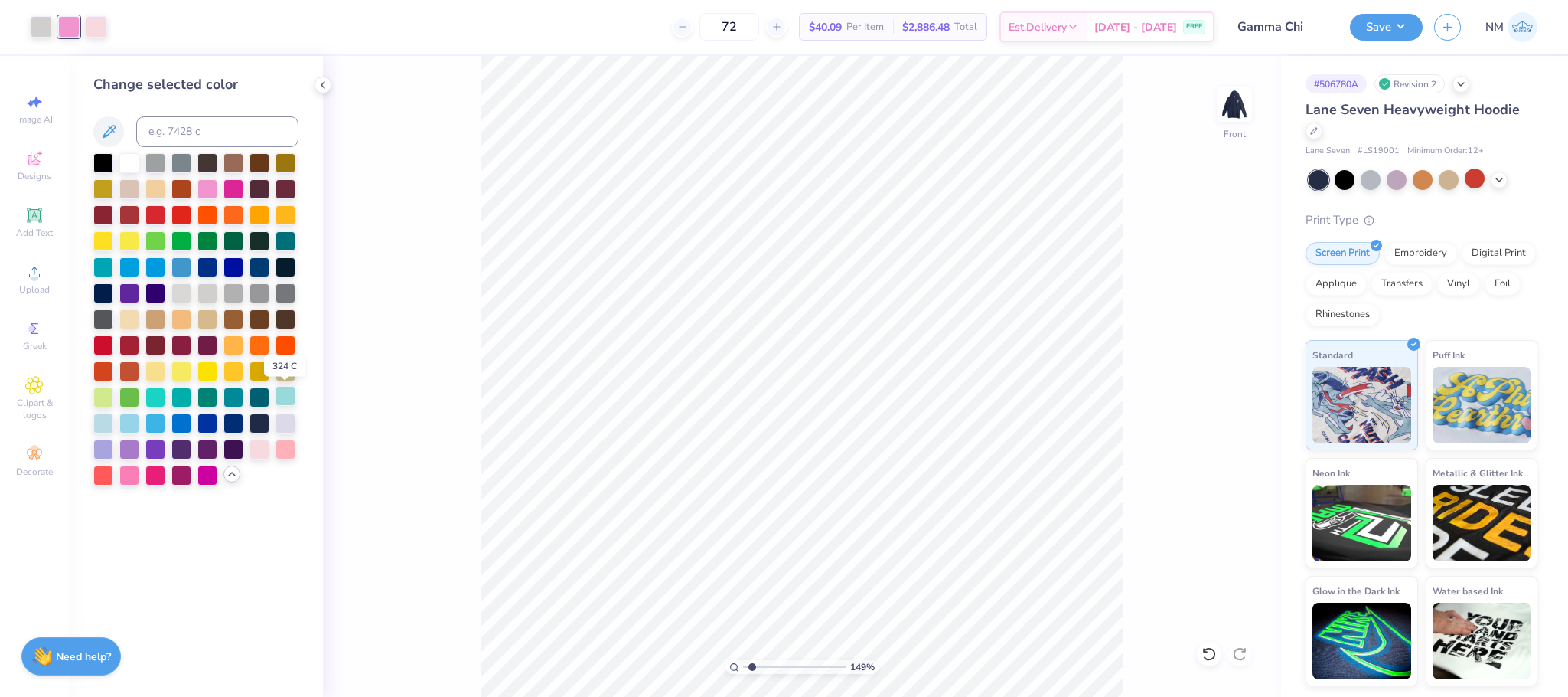
click at [290, 395] on div at bounding box center [286, 396] width 20 height 20
click at [1250, 97] on img at bounding box center [1234, 104] width 61 height 61
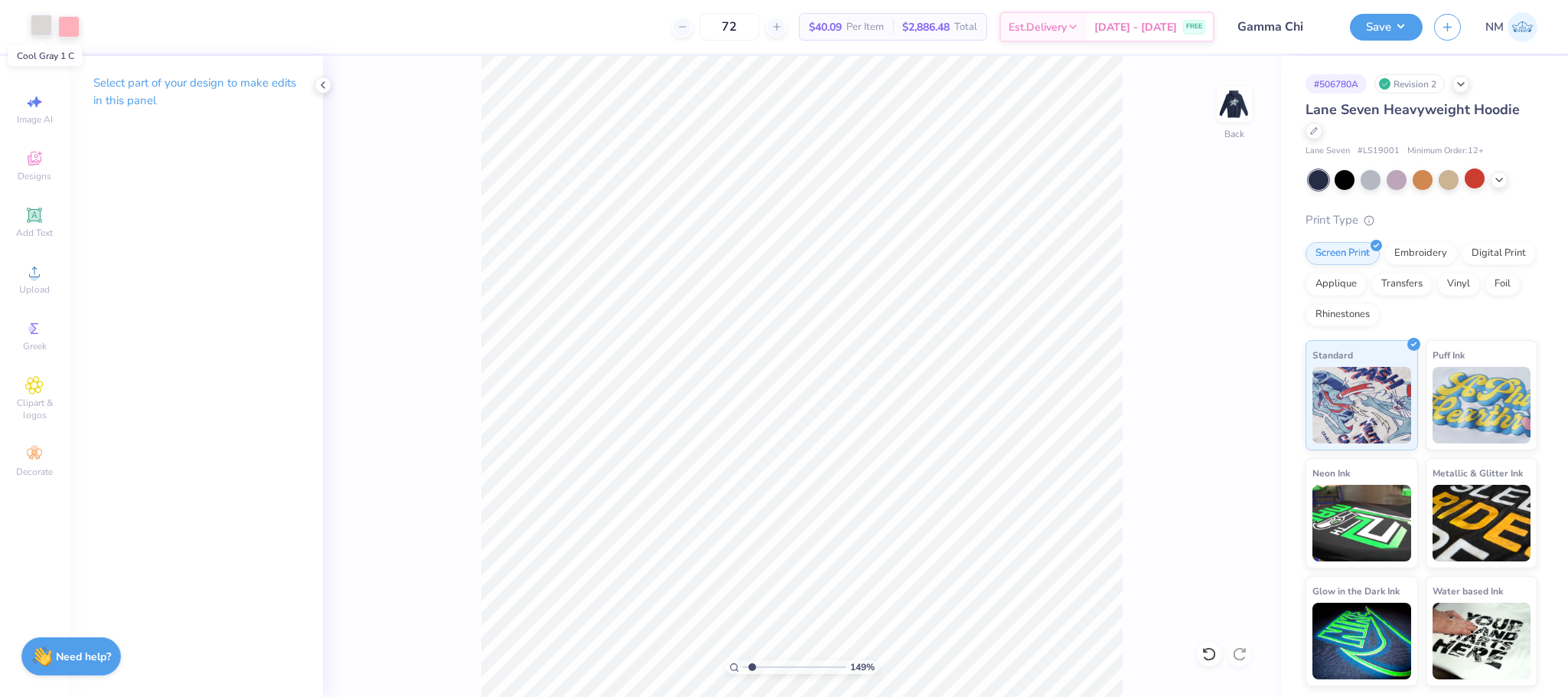
click at [33, 26] on div at bounding box center [41, 25] width 21 height 21
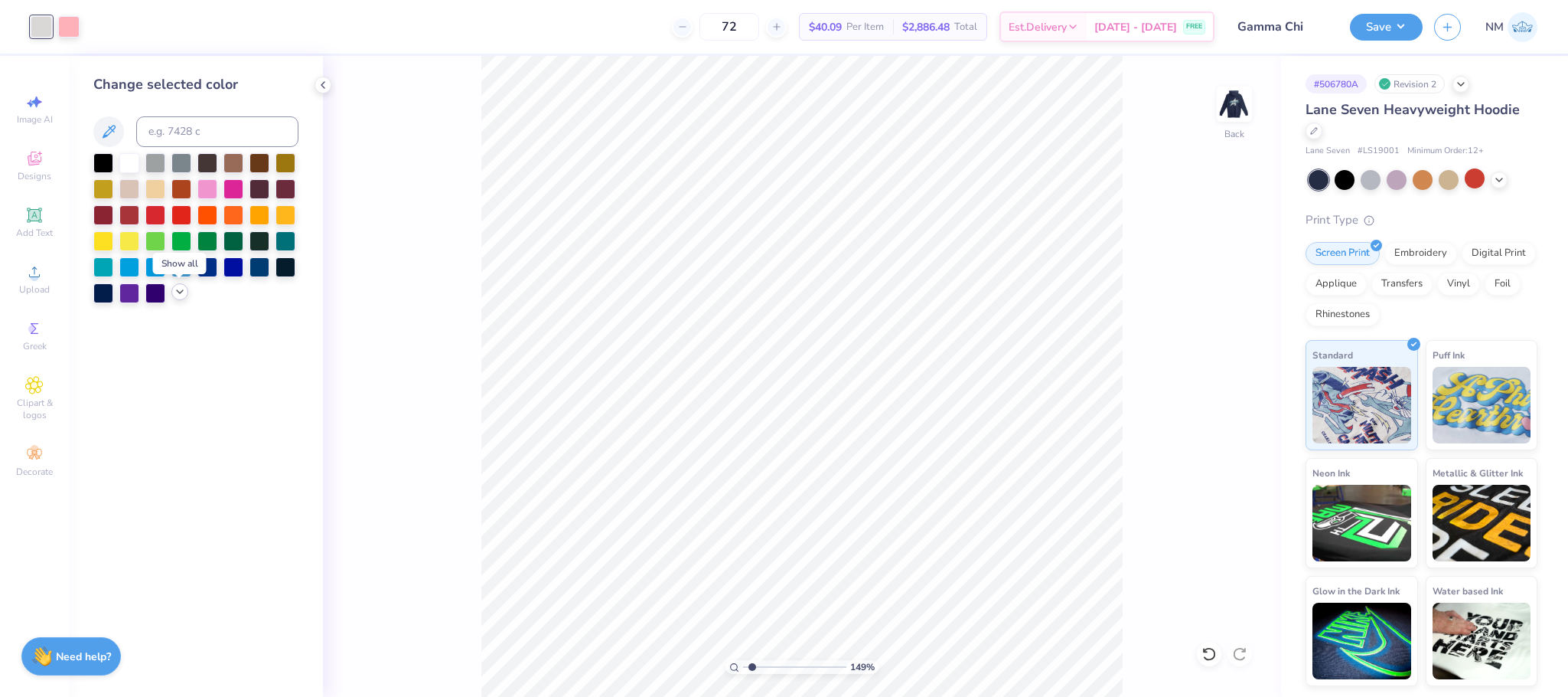
click at [174, 287] on icon at bounding box center [179, 291] width 12 height 12
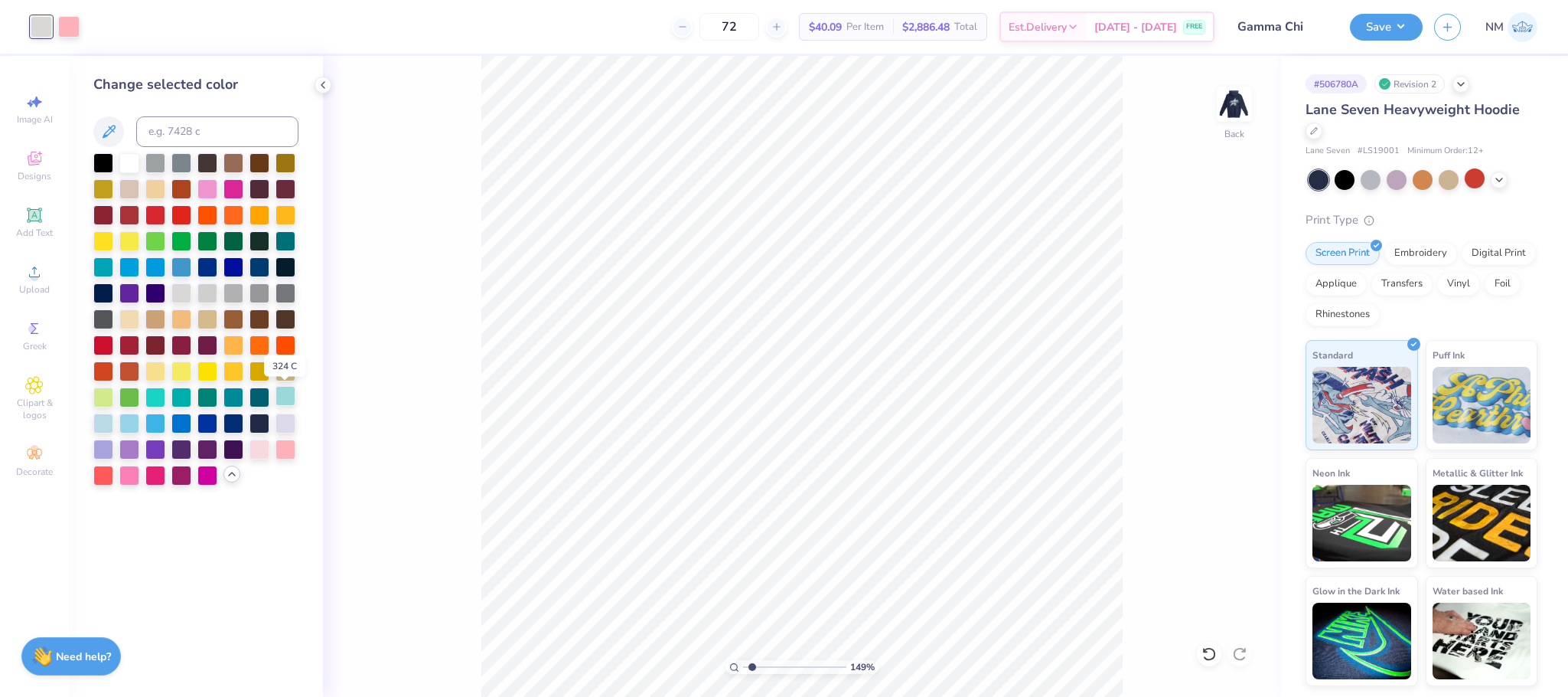
click at [283, 389] on div at bounding box center [286, 396] width 20 height 20
click at [65, 35] on div at bounding box center [69, 25] width 21 height 21
click at [288, 444] on div at bounding box center [286, 448] width 20 height 20
click at [131, 464] on div at bounding box center [129, 474] width 20 height 20
click at [288, 393] on div at bounding box center [286, 396] width 20 height 20
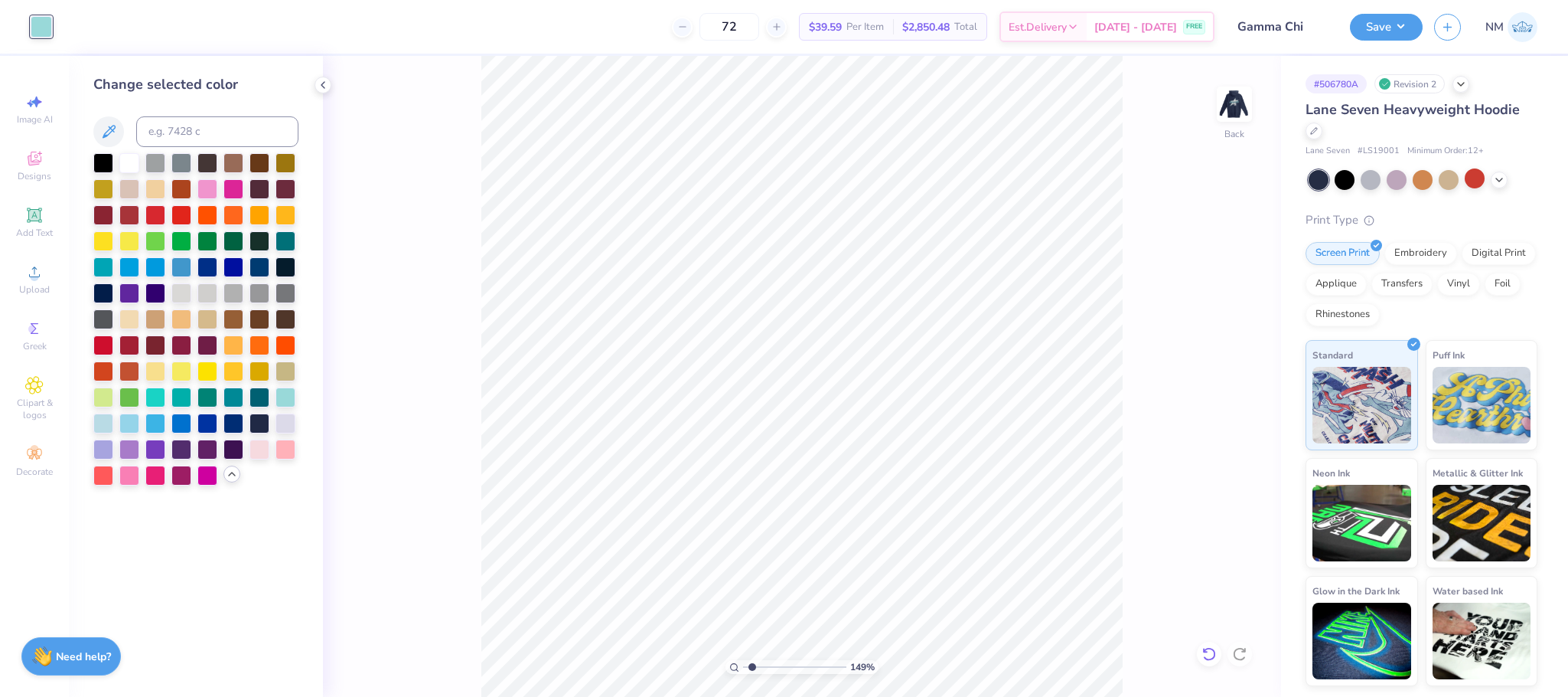
click at [1197, 651] on div at bounding box center [1209, 654] width 24 height 24
click at [71, 24] on div at bounding box center [69, 25] width 21 height 21
click at [228, 296] on div at bounding box center [233, 291] width 20 height 20
click at [100, 423] on div at bounding box center [103, 422] width 20 height 20
click at [44, 31] on div at bounding box center [41, 25] width 21 height 21
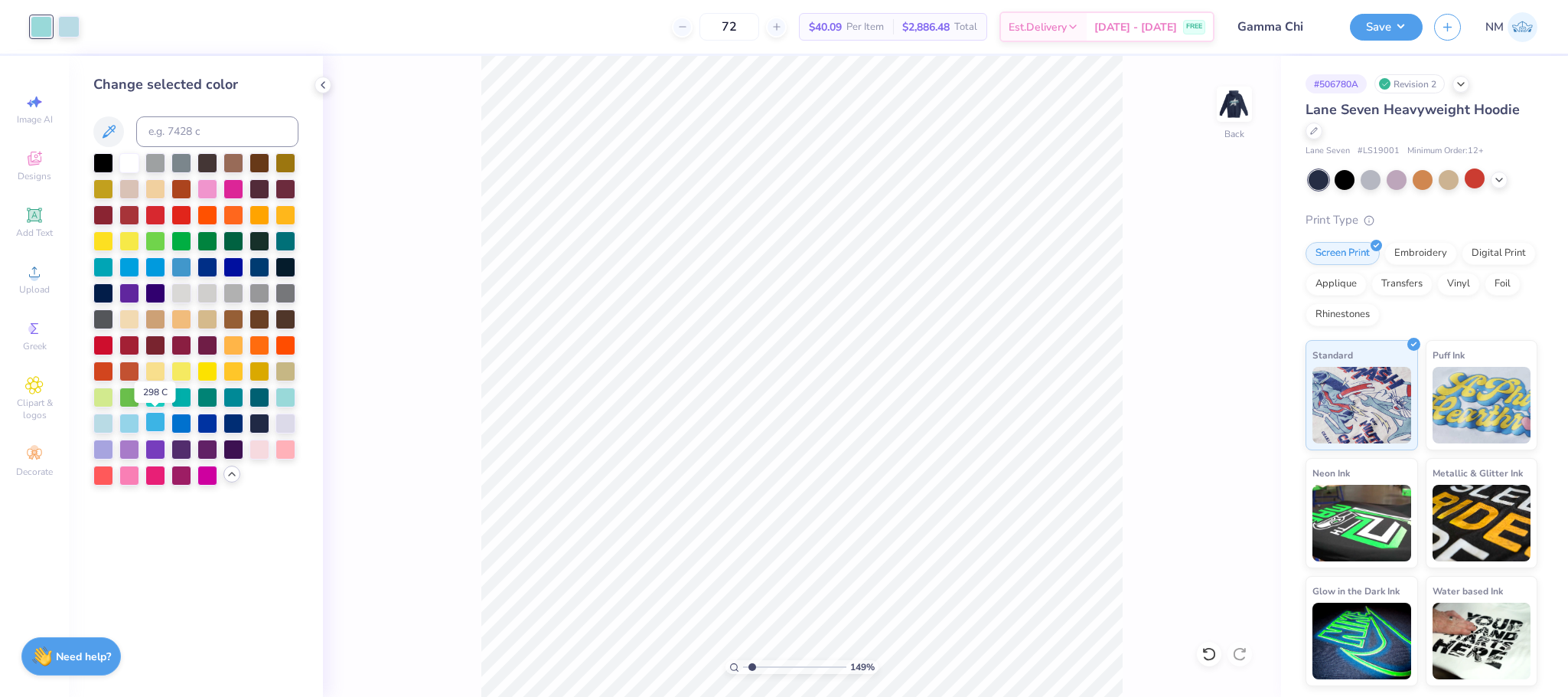
click at [157, 425] on div at bounding box center [155, 422] width 20 height 20
click at [1226, 111] on img at bounding box center [1234, 104] width 61 height 61
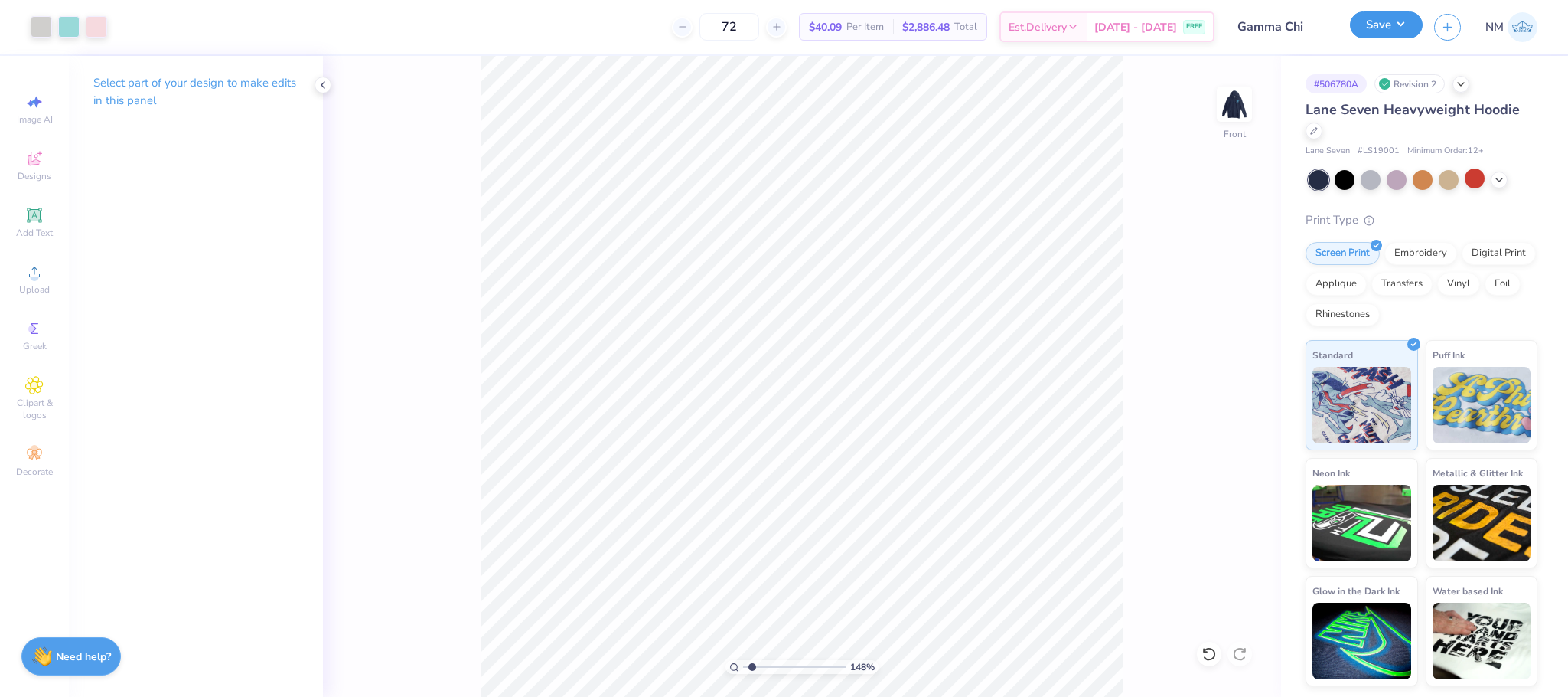
click at [1397, 21] on button "Save" at bounding box center [1386, 24] width 73 height 27
type input "1.48108232048731"
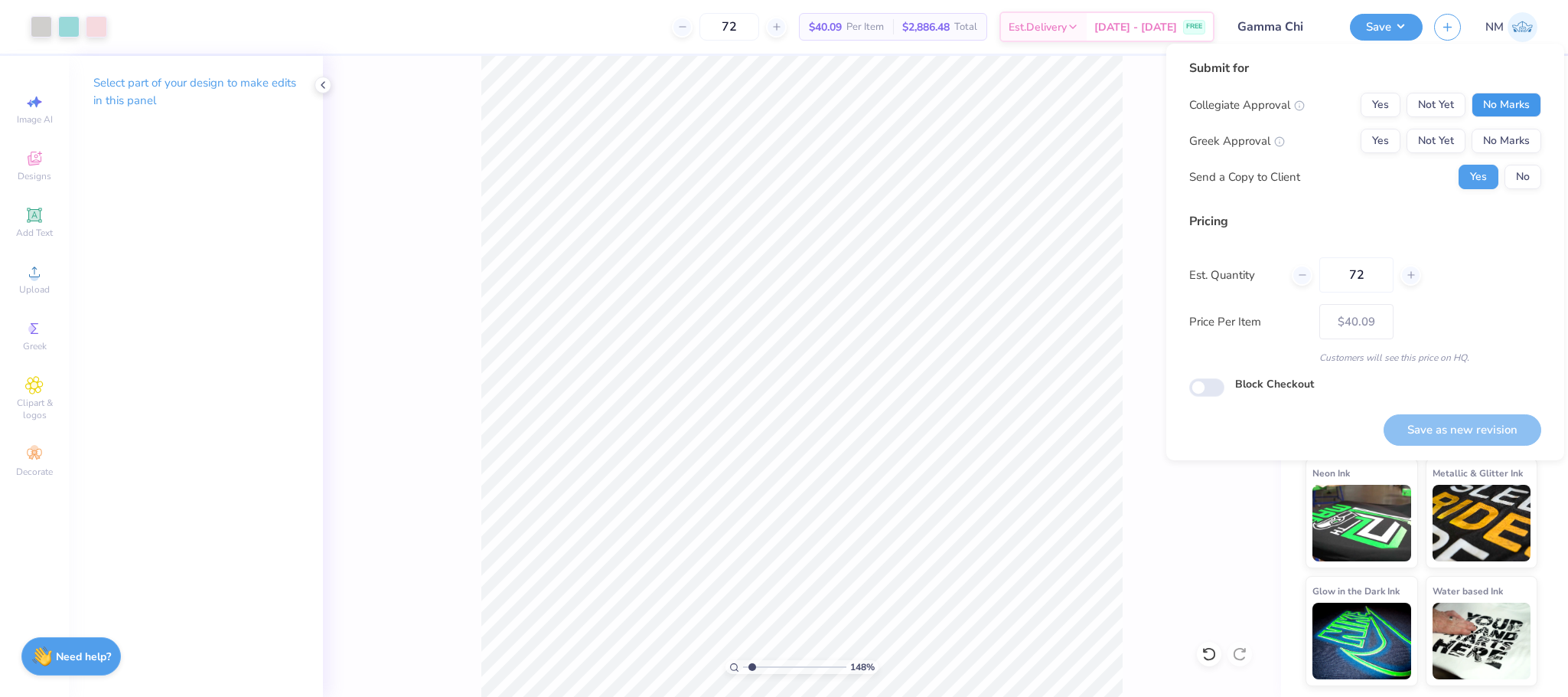
click at [1527, 108] on button "No Marks" at bounding box center [1506, 105] width 70 height 24
click at [1415, 144] on button "Not Yet" at bounding box center [1436, 141] width 59 height 24
click at [1454, 414] on button "Save as new revision" at bounding box center [1463, 429] width 157 height 32
type input "$40.09"
type input "1.48108232048731"
